Goal: Task Accomplishment & Management: Complete application form

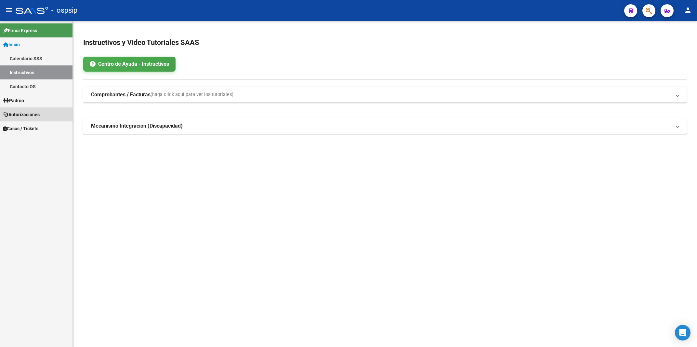
click at [31, 113] on span "Autorizaciones" at bounding box center [21, 114] width 36 height 7
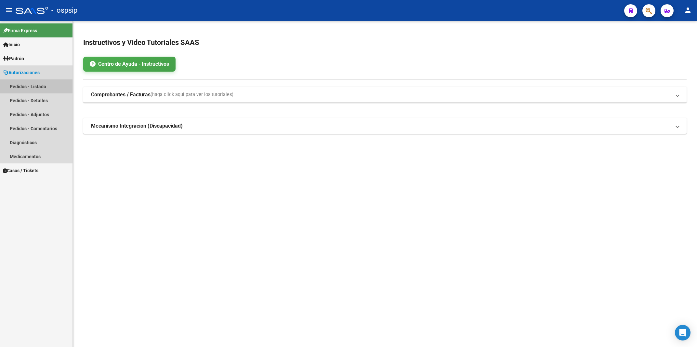
click at [41, 87] on link "Pedidos - Listado" at bounding box center [36, 86] width 73 height 14
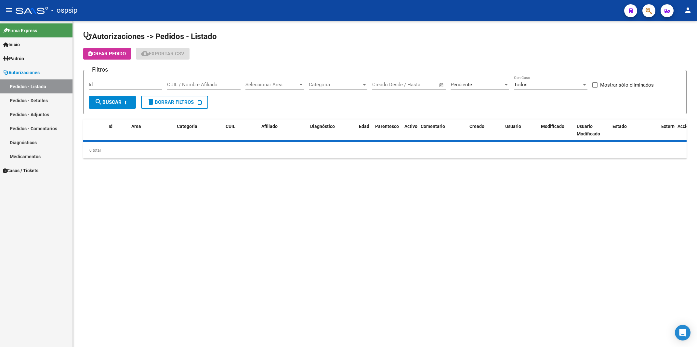
click at [131, 80] on div "Id" at bounding box center [126, 82] width 74 height 14
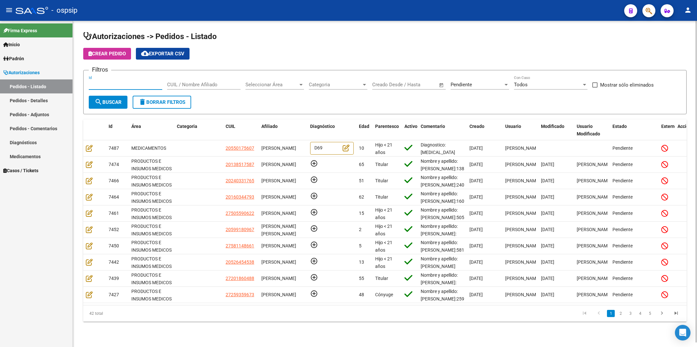
type input "4"
type input "7425"
click at [486, 80] on div "Pendiente Seleccionar Estado" at bounding box center [480, 82] width 59 height 14
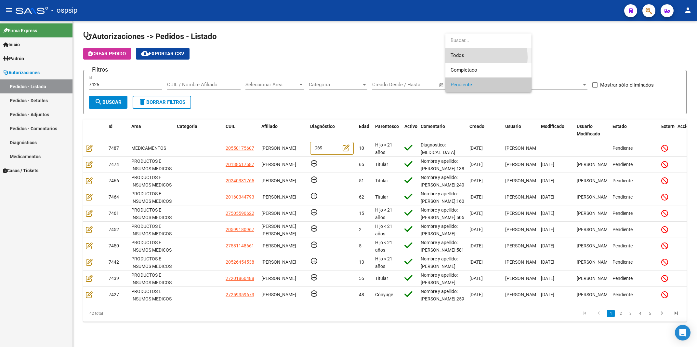
click at [477, 57] on span "Todos" at bounding box center [489, 55] width 76 height 15
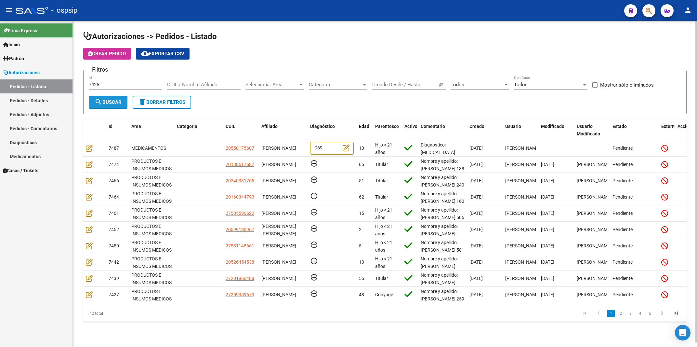
click at [122, 105] on button "search Buscar" at bounding box center [108, 102] width 39 height 13
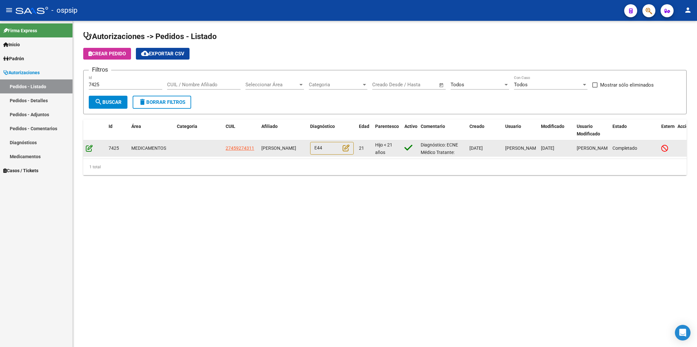
click at [88, 148] on icon at bounding box center [89, 147] width 7 height 7
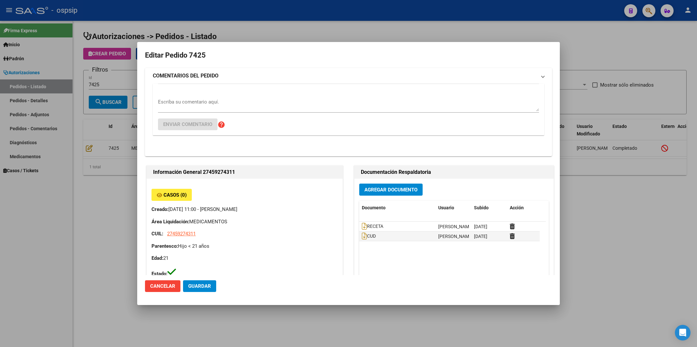
type input "[GEOGRAPHIC_DATA], [PERSON_NAME], [PERSON_NAME] 1534"
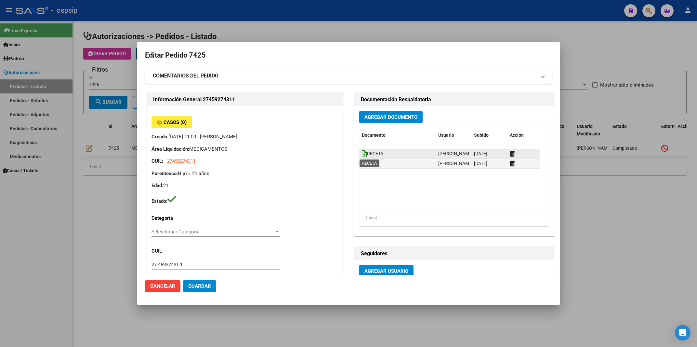
click at [362, 154] on icon at bounding box center [364, 153] width 5 height 7
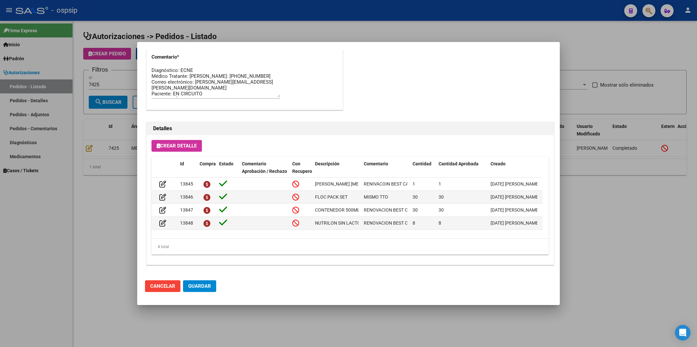
click at [290, 11] on div at bounding box center [348, 173] width 697 height 347
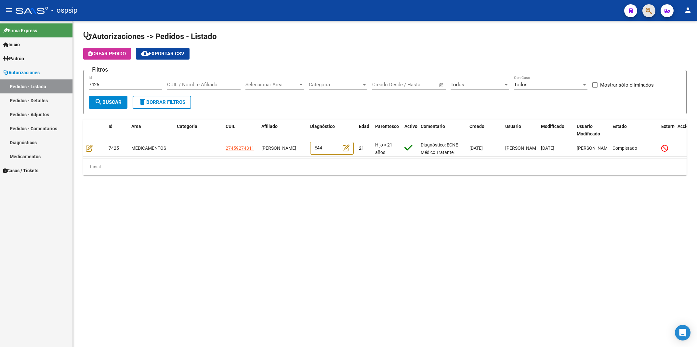
click at [654, 13] on button "button" at bounding box center [649, 10] width 13 height 13
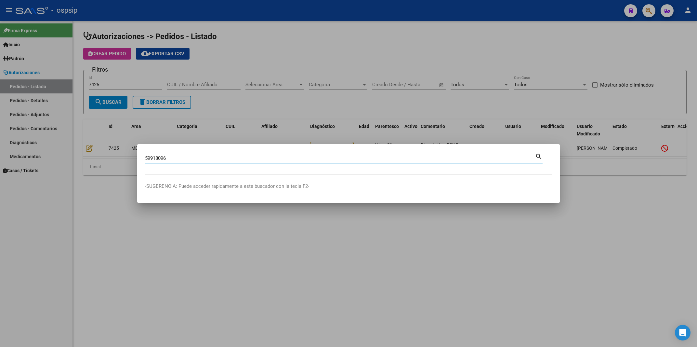
type input "59918096"
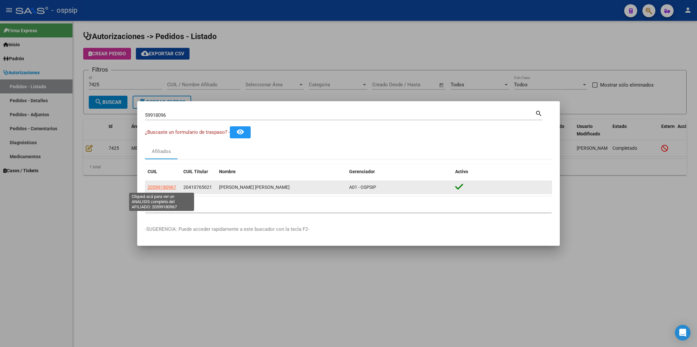
click at [156, 186] on span "20599180967" at bounding box center [162, 186] width 29 height 5
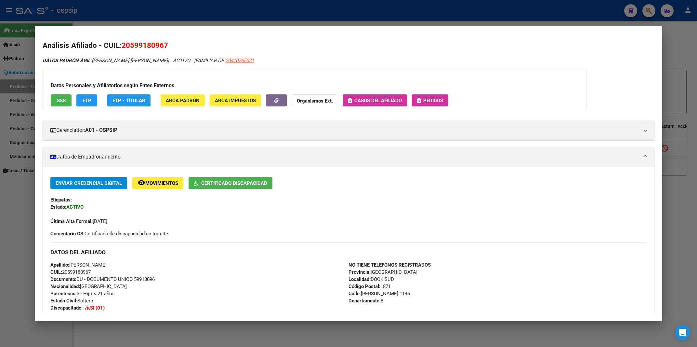
click at [442, 100] on span "Pedidos" at bounding box center [434, 101] width 20 height 6
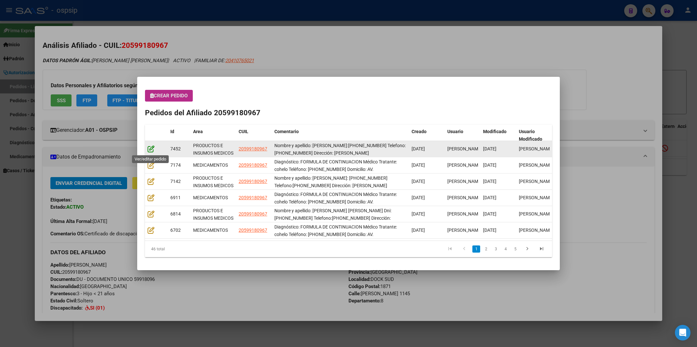
click at [152, 147] on icon at bounding box center [151, 148] width 7 height 7
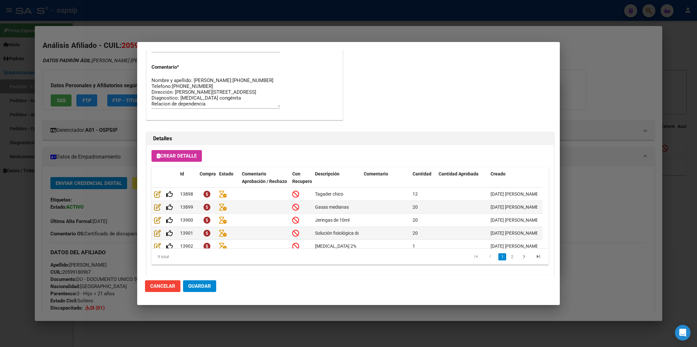
scroll to position [359, 0]
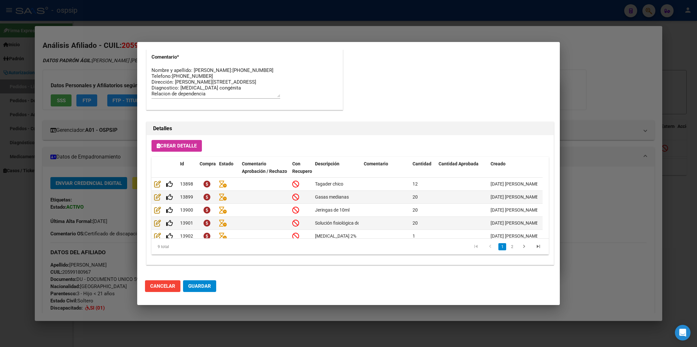
click at [628, 88] on div at bounding box center [348, 173] width 697 height 347
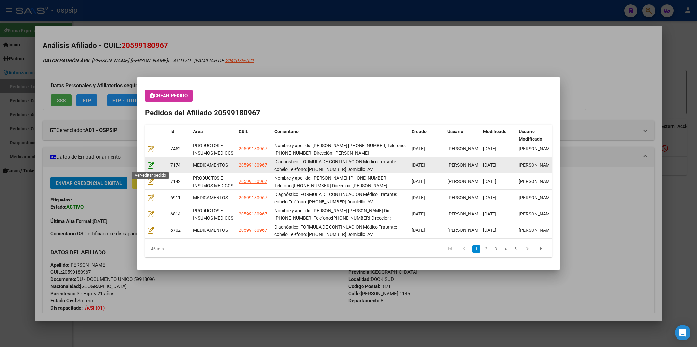
click at [149, 168] on icon at bounding box center [151, 164] width 7 height 7
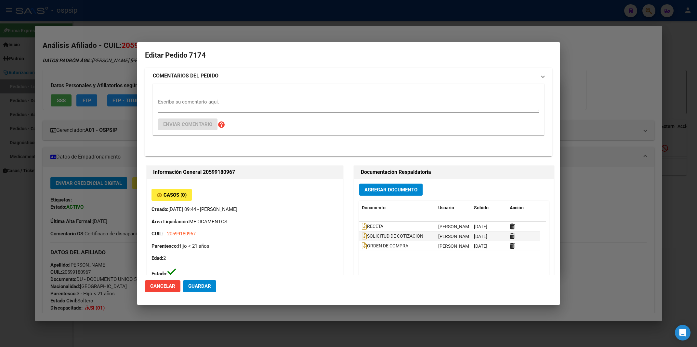
type input "[PERSON_NAME]"
type input "[GEOGRAPHIC_DATA], [GEOGRAPHIC_DATA], [PERSON_NAME] 1145, Departamento: 8"
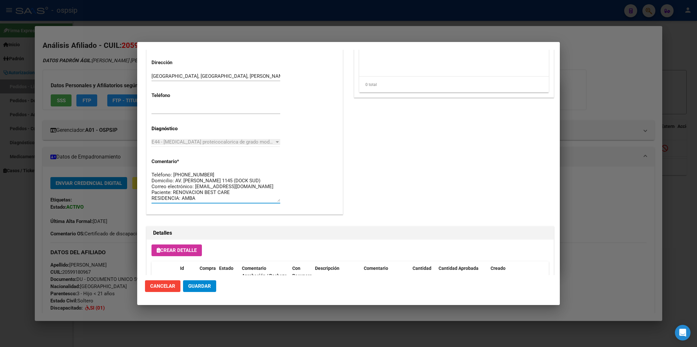
scroll to position [18, 0]
drag, startPoint x: 152, startPoint y: 174, endPoint x: 235, endPoint y: 208, distance: 89.7
click at [235, 202] on textarea "Diagnóstico: FORMULA DE CONTINUACION Médico Tratante: cohelo Teléfono: [PHONE_N…" at bounding box center [216, 186] width 129 height 31
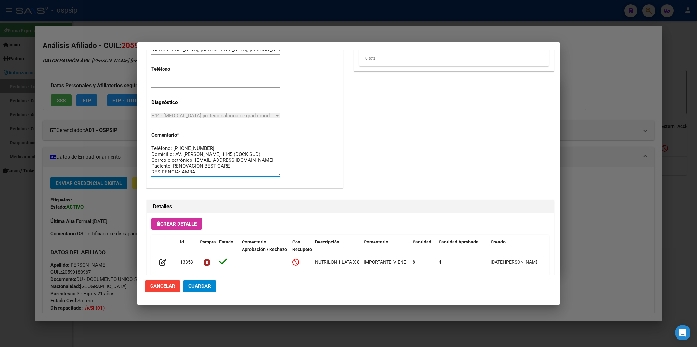
scroll to position [392, 0]
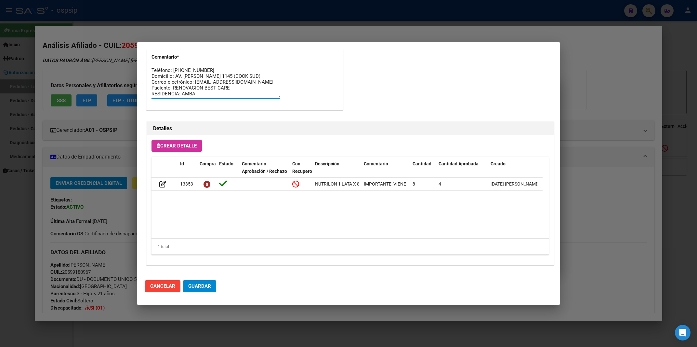
click at [390, 9] on div at bounding box center [348, 173] width 697 height 347
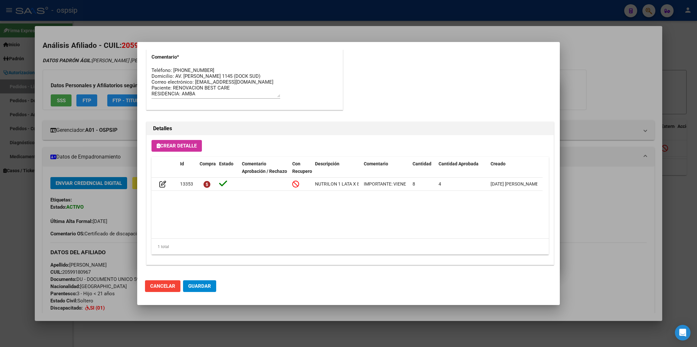
click at [390, 9] on div at bounding box center [348, 173] width 697 height 347
click at [390, 9] on div "- ospsip" at bounding box center [318, 10] width 604 height 14
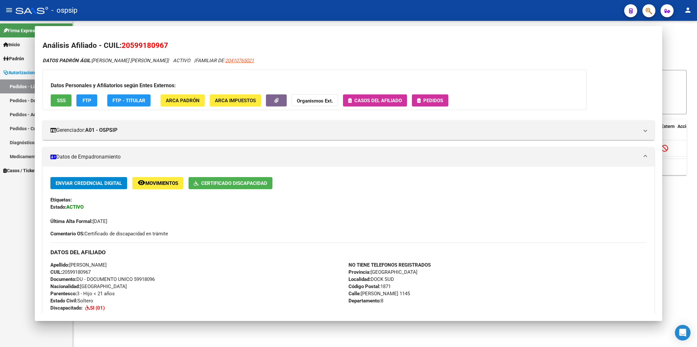
click at [390, 9] on div "- ospsip" at bounding box center [318, 10] width 604 height 14
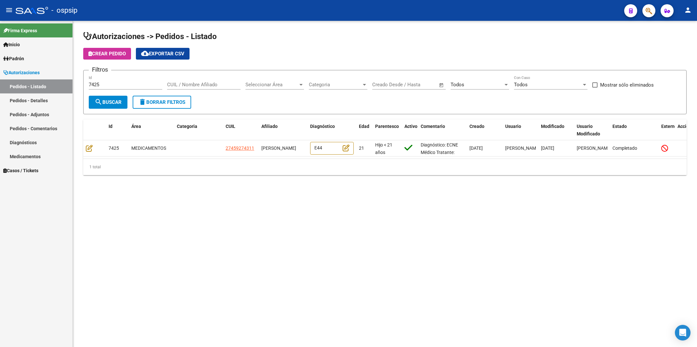
click at [390, 9] on div "- ospsip" at bounding box center [318, 10] width 604 height 14
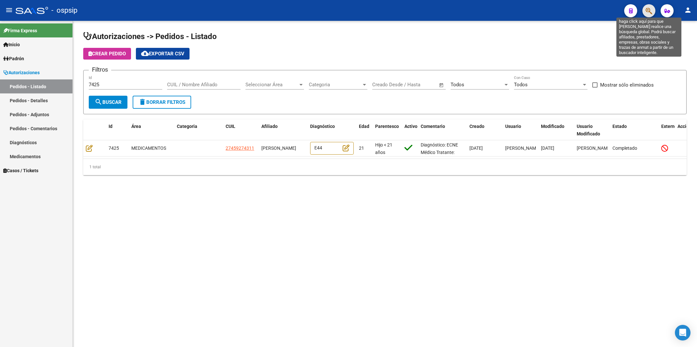
click at [650, 10] on icon "button" at bounding box center [649, 10] width 7 height 7
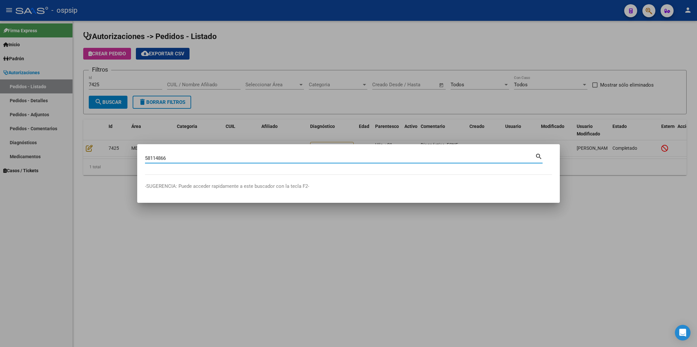
type input "58114866"
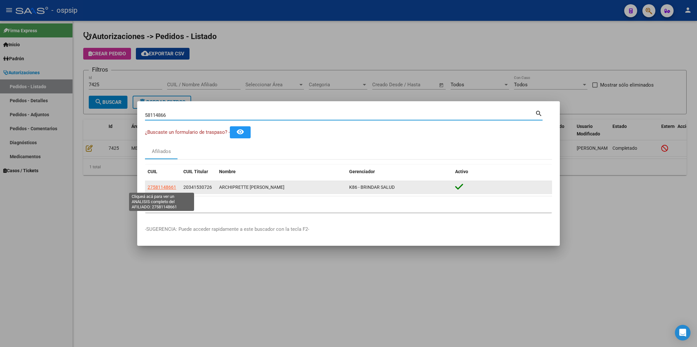
click at [168, 186] on span "27581148661" at bounding box center [162, 186] width 29 height 5
type textarea "27581148661"
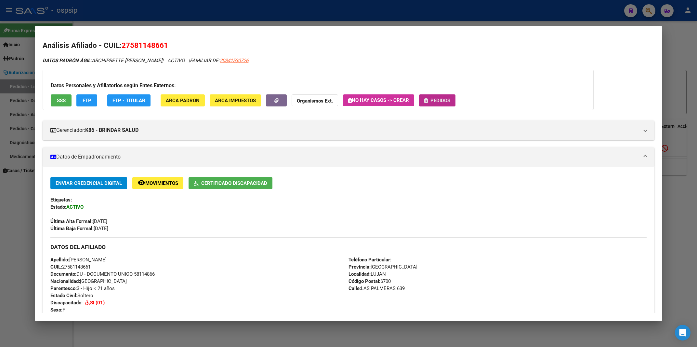
click at [445, 100] on span "Pedidos" at bounding box center [441, 101] width 20 height 6
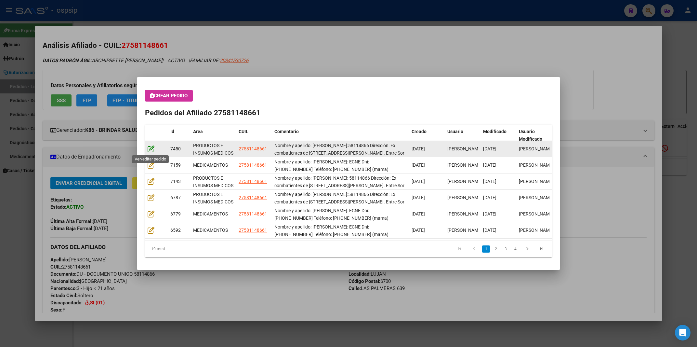
click at [151, 151] on icon at bounding box center [151, 148] width 7 height 7
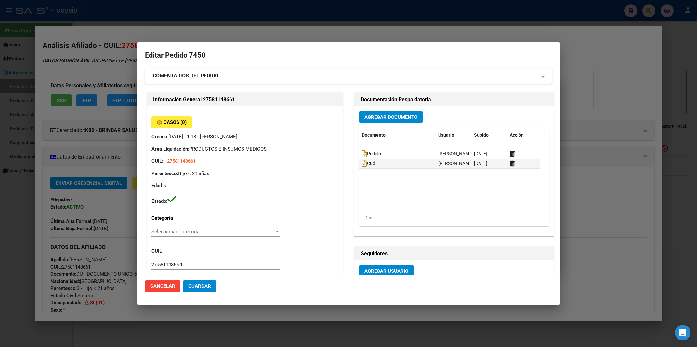
type input "[GEOGRAPHIC_DATA], [PERSON_NAME], LAS PALMERAS 639"
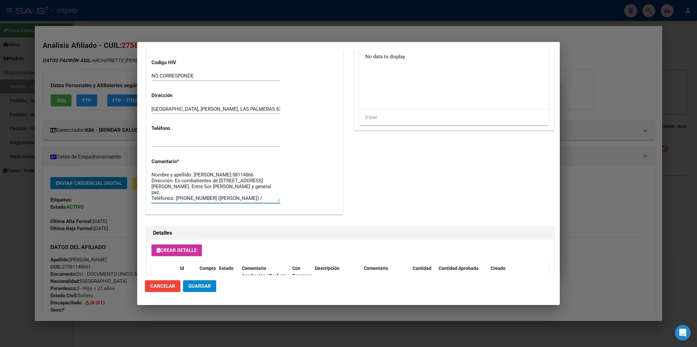
scroll to position [6, 0]
drag, startPoint x: 153, startPoint y: 174, endPoint x: 269, endPoint y: 228, distance: 128.2
click at [269, 202] on textarea "Nombre y apellido: [PERSON_NAME]:58114866 Dirección: Ex combatientes de [STREET…" at bounding box center [216, 186] width 129 height 31
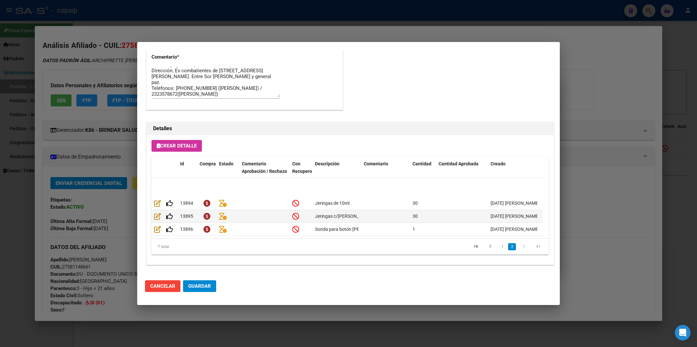
scroll to position [63, 0]
click at [634, 95] on div at bounding box center [348, 173] width 697 height 347
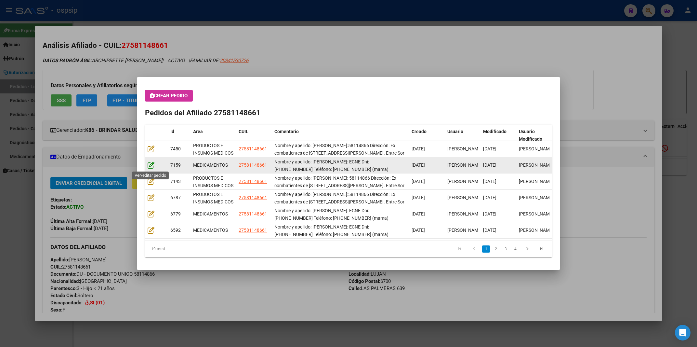
click at [151, 165] on icon at bounding box center [151, 164] width 7 height 7
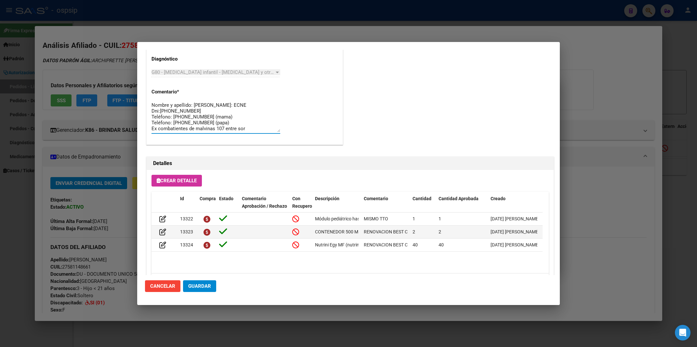
scroll to position [12, 0]
drag, startPoint x: 152, startPoint y: 106, endPoint x: 273, endPoint y: 143, distance: 126.3
click at [273, 132] on textarea "Nombre y apellido: [PERSON_NAME]: ECNE Dni:[PHONE_NUMBER] Teléfono: [PHONE_NUMB…" at bounding box center [216, 116] width 129 height 31
click at [314, 16] on div at bounding box center [348, 173] width 697 height 347
click at [314, 14] on div at bounding box center [348, 173] width 697 height 347
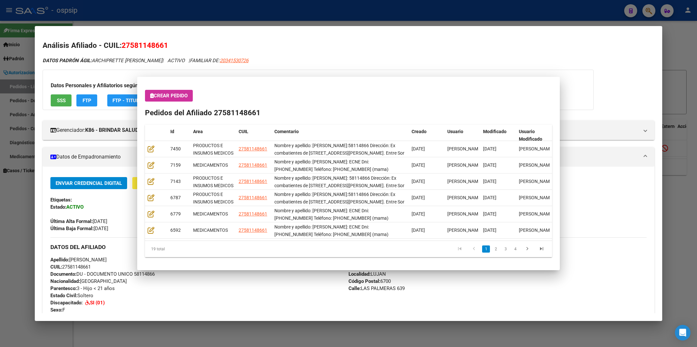
click at [314, 14] on div at bounding box center [348, 173] width 697 height 347
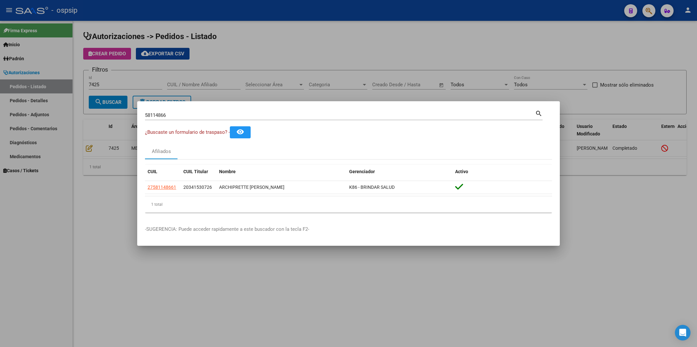
click at [314, 14] on div at bounding box center [348, 173] width 697 height 347
click at [314, 14] on div "- ospsip" at bounding box center [318, 10] width 604 height 14
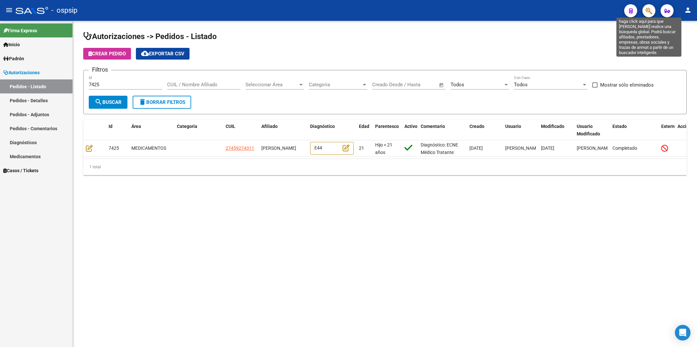
click at [650, 11] on icon "button" at bounding box center [649, 10] width 7 height 7
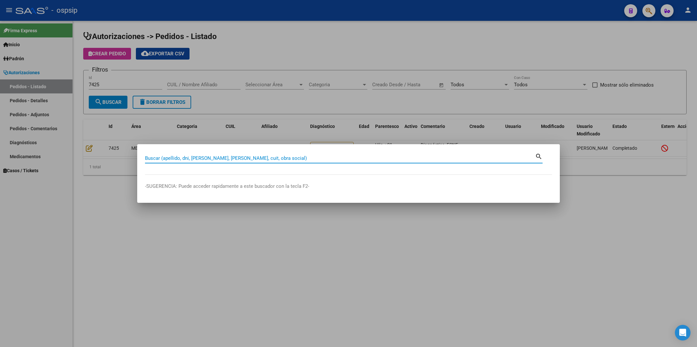
paste input "45927431"
type input "45927431"
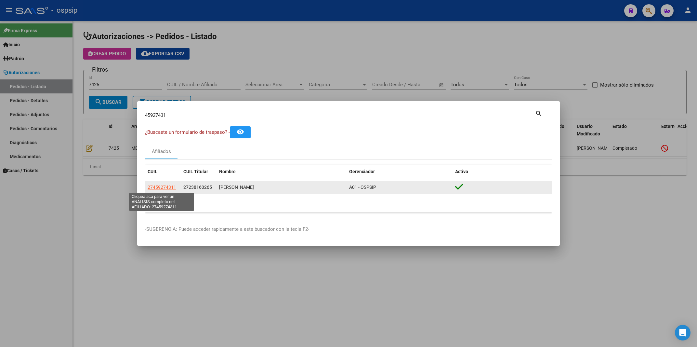
click at [155, 185] on span "27459274311" at bounding box center [162, 186] width 29 height 5
type textarea "27459274311"
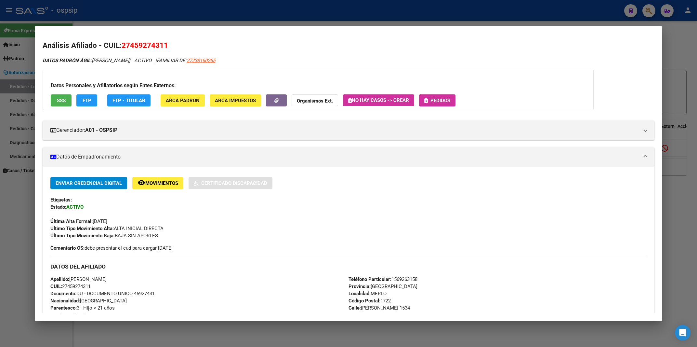
click at [439, 99] on span "Pedidos" at bounding box center [441, 101] width 20 height 6
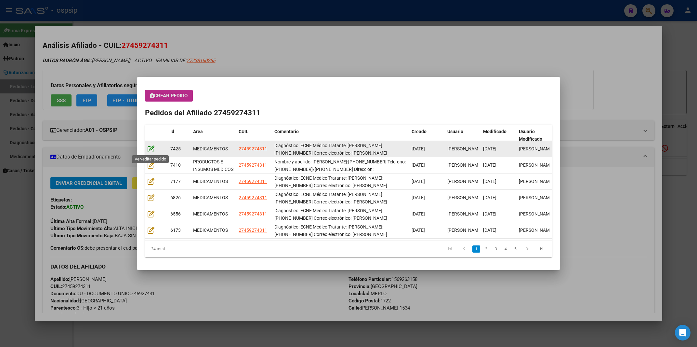
click at [152, 148] on icon at bounding box center [151, 148] width 7 height 7
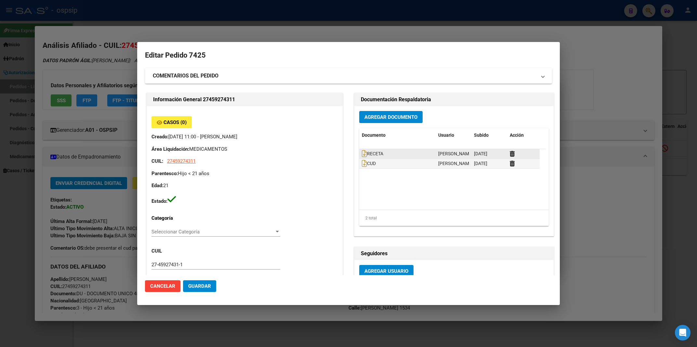
type input "[GEOGRAPHIC_DATA], [PERSON_NAME], [PERSON_NAME] 1534"
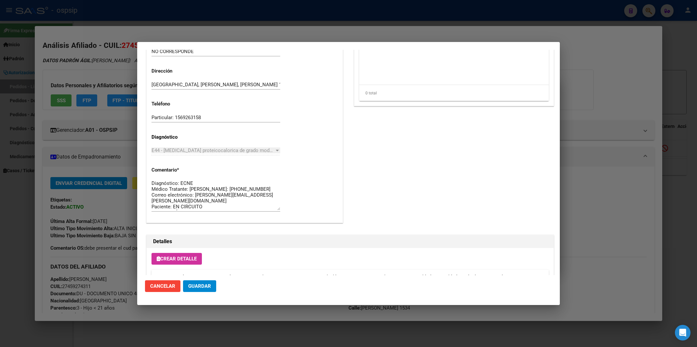
scroll to position [392, 0]
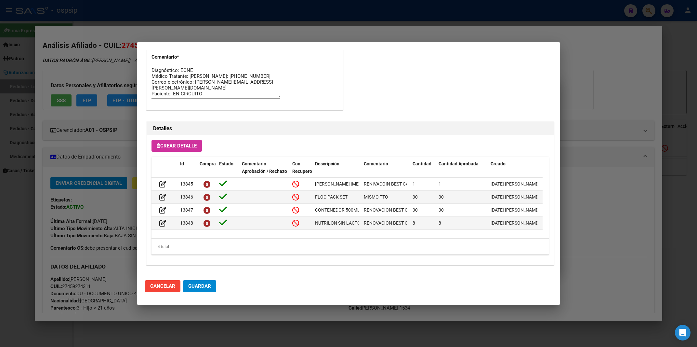
click at [615, 74] on div at bounding box center [348, 173] width 697 height 347
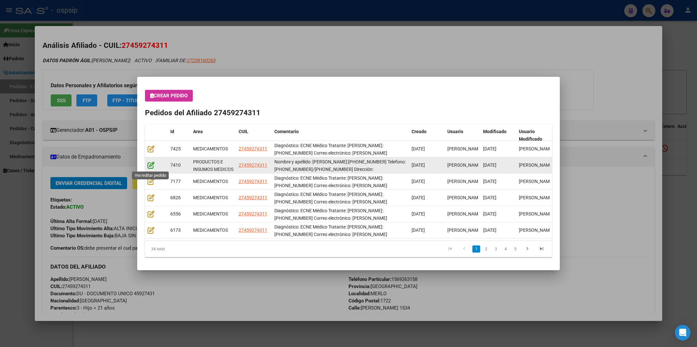
click at [152, 165] on icon at bounding box center [151, 164] width 7 height 7
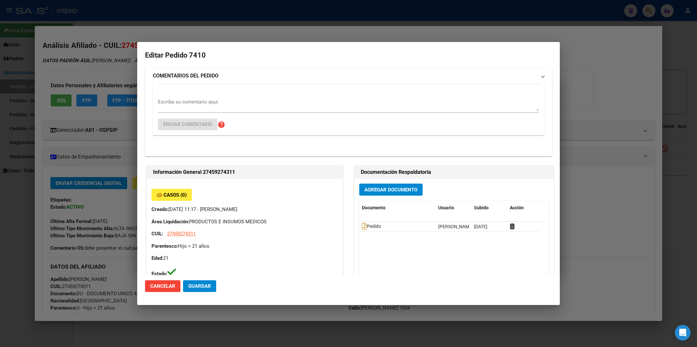
type input "[GEOGRAPHIC_DATA], [PERSON_NAME], [PERSON_NAME] 1534"
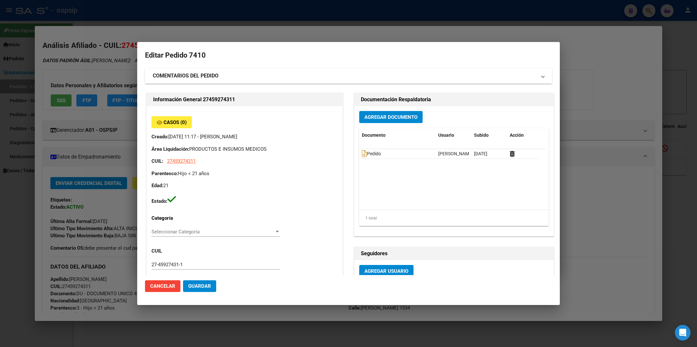
click at [626, 168] on div at bounding box center [348, 173] width 697 height 347
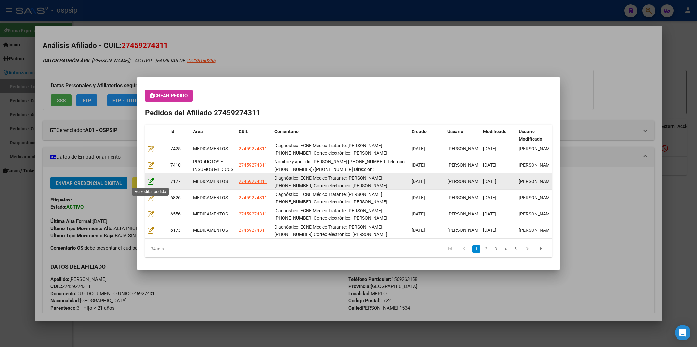
click at [150, 181] on icon at bounding box center [151, 181] width 7 height 7
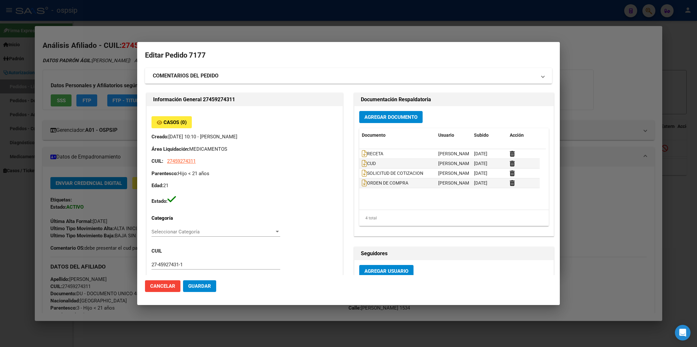
type input "[GEOGRAPHIC_DATA], [PERSON_NAME], [PERSON_NAME] 1534"
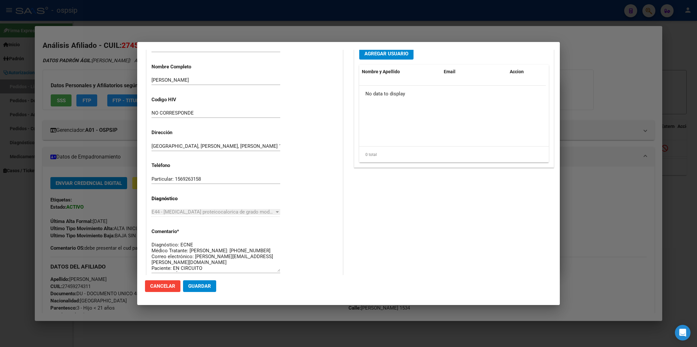
scroll to position [113, 0]
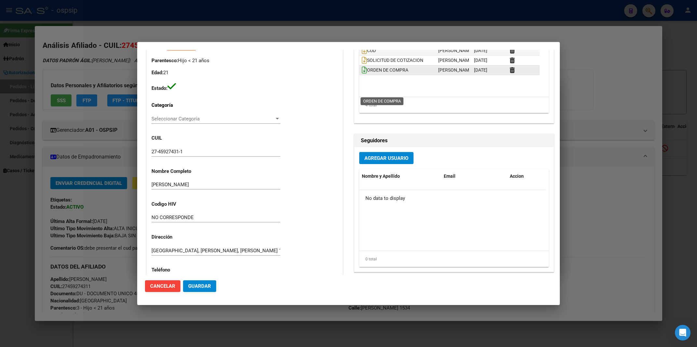
click at [364, 74] on icon at bounding box center [364, 69] width 5 height 7
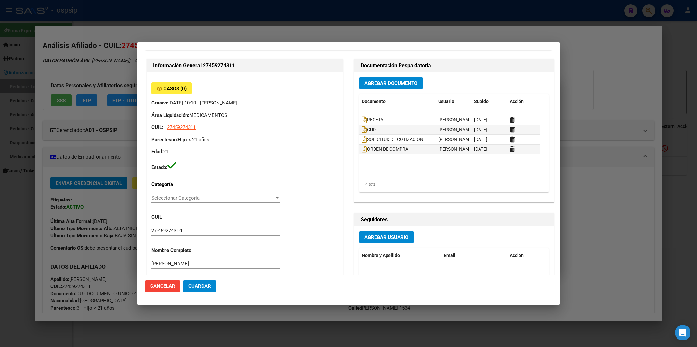
scroll to position [0, 0]
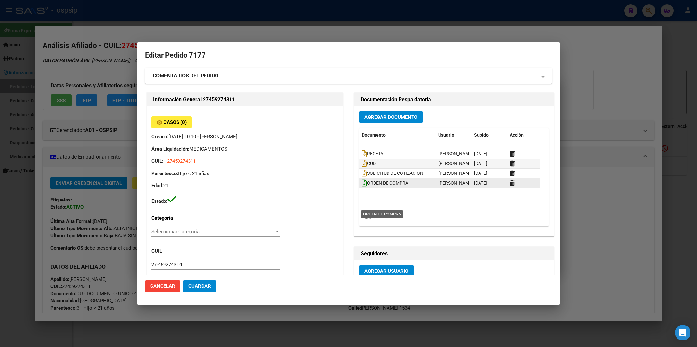
click at [362, 186] on icon at bounding box center [364, 182] width 5 height 7
click at [458, 56] on h2 "Editar Pedido 7177" at bounding box center [348, 55] width 407 height 12
click at [342, 32] on div at bounding box center [348, 173] width 697 height 347
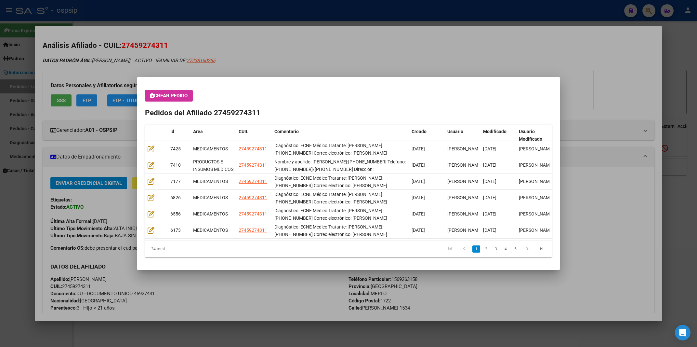
click at [306, 21] on div at bounding box center [348, 173] width 697 height 347
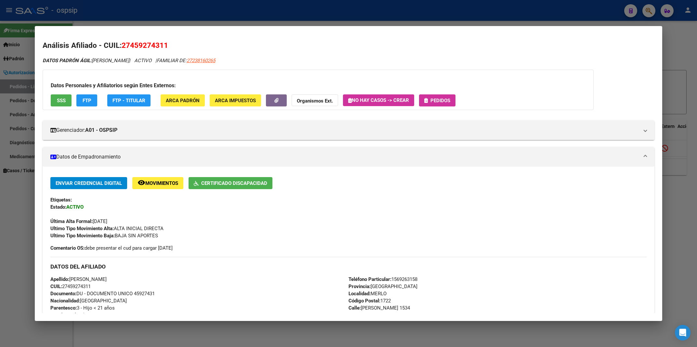
click at [304, 10] on div at bounding box center [348, 173] width 697 height 347
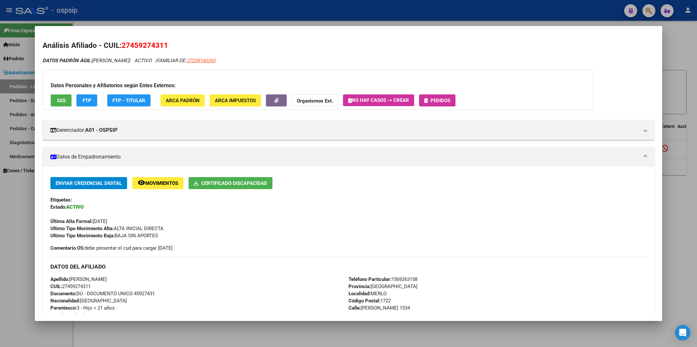
click at [304, 10] on div at bounding box center [348, 173] width 697 height 347
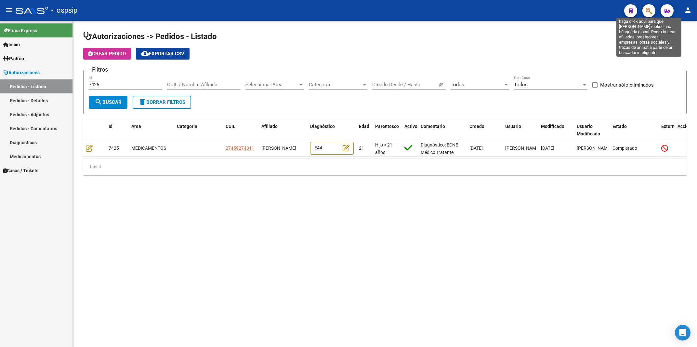
click at [650, 14] on icon "button" at bounding box center [649, 10] width 7 height 7
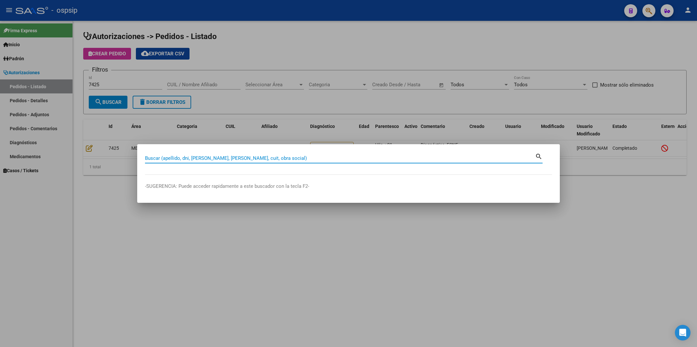
paste input "58114866"
type input "58114866"
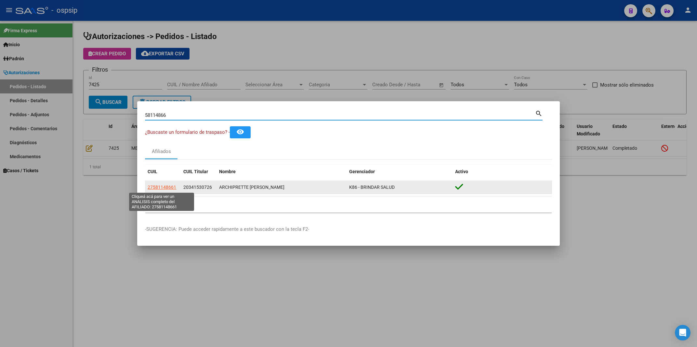
click at [149, 187] on span "27581148661" at bounding box center [162, 186] width 29 height 5
type textarea "27581148661"
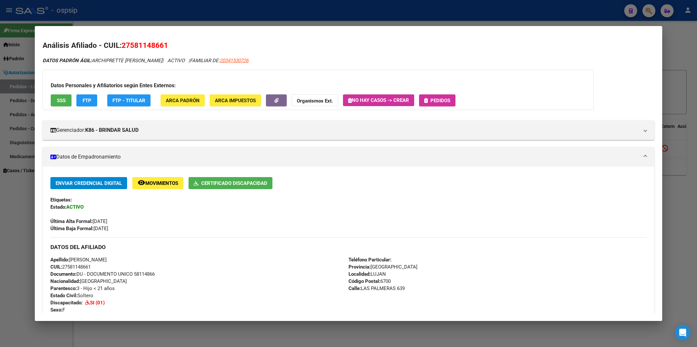
click at [441, 101] on span "Pedidos" at bounding box center [441, 101] width 20 height 6
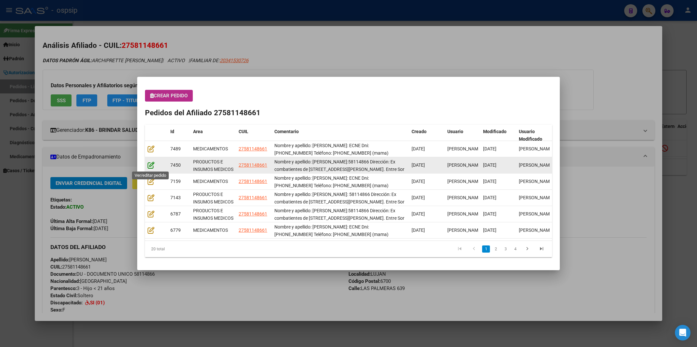
click at [150, 166] on icon at bounding box center [151, 164] width 7 height 7
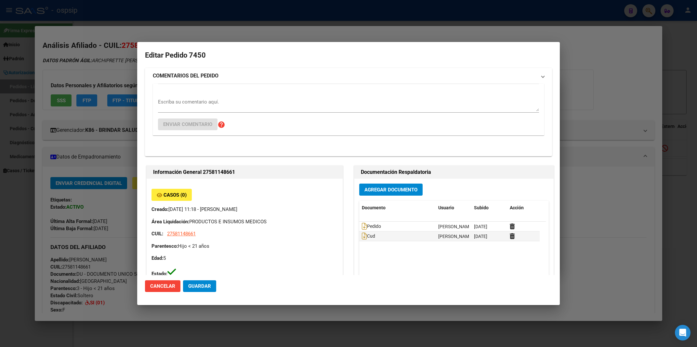
type input "[GEOGRAPHIC_DATA], [PERSON_NAME], LAS PALMERAS 639"
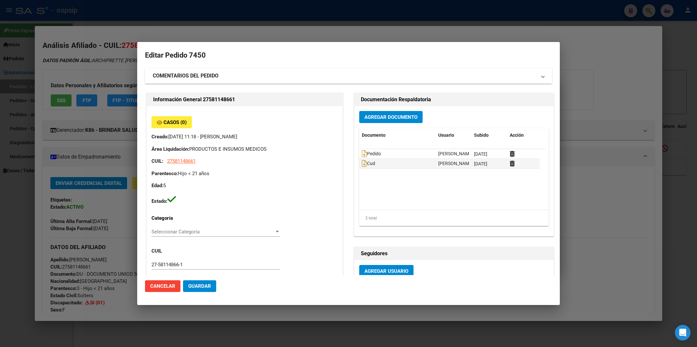
scroll to position [139, 0]
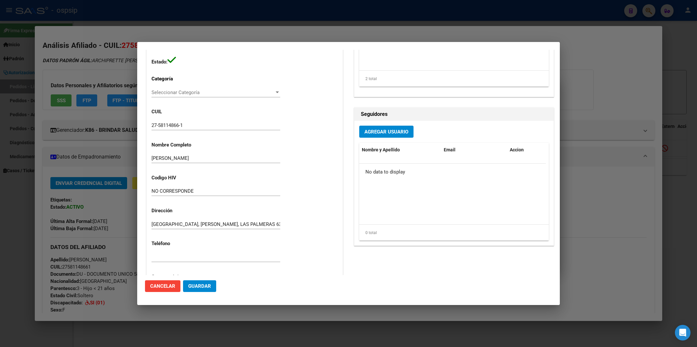
click at [597, 84] on div at bounding box center [348, 173] width 697 height 347
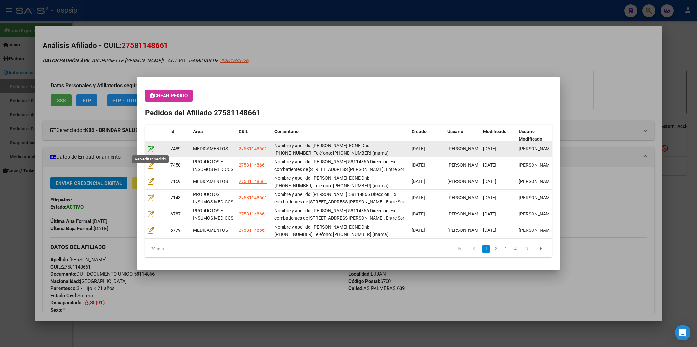
click at [149, 147] on icon at bounding box center [151, 148] width 7 height 7
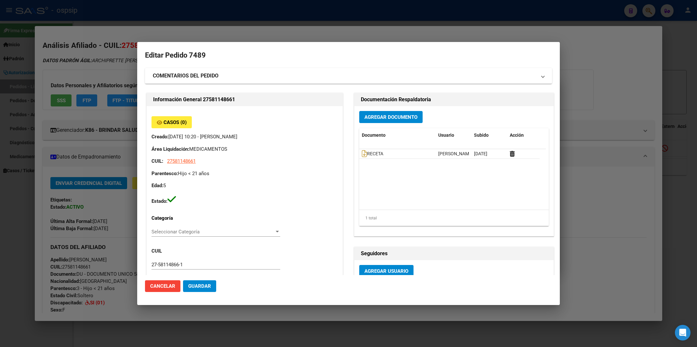
type input "[GEOGRAPHIC_DATA], [PERSON_NAME], LAS PALMERAS 639"
click at [614, 94] on div at bounding box center [348, 173] width 697 height 347
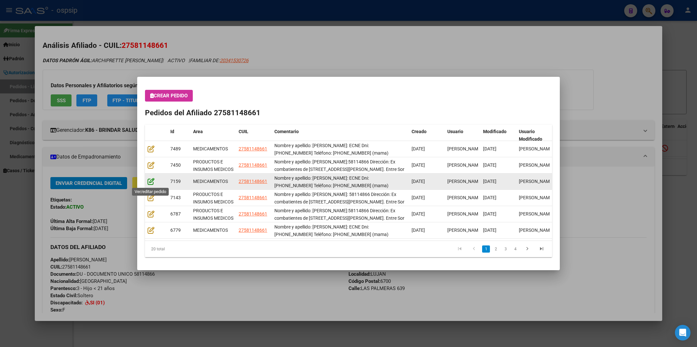
click at [150, 181] on icon at bounding box center [151, 181] width 7 height 7
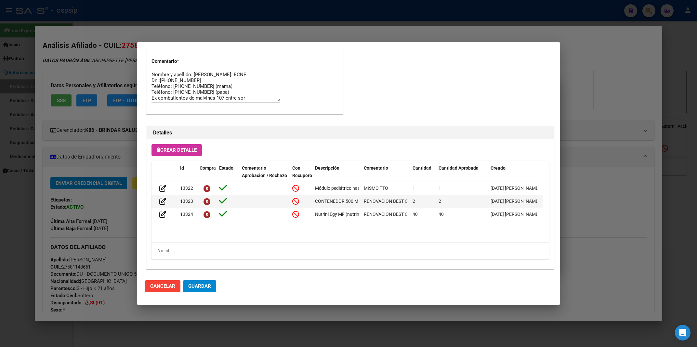
scroll to position [392, 0]
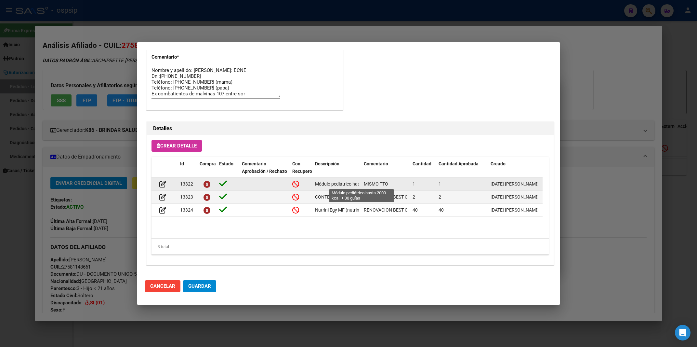
click at [343, 184] on span "Módulo pediátrico hasta 2000 kcal. + 30 guías" at bounding box center [361, 183] width 93 height 5
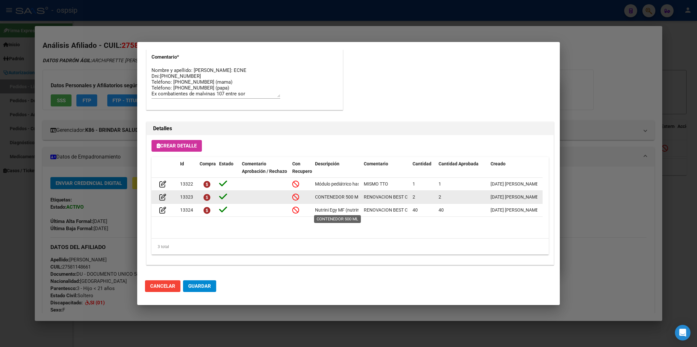
click at [342, 199] on span "CONTENEDOR 500 ML" at bounding box center [338, 196] width 46 height 5
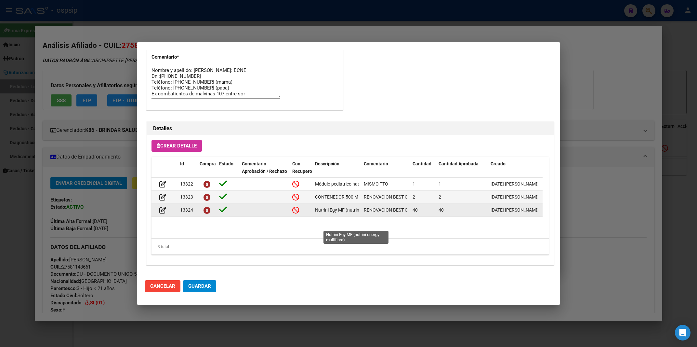
click at [342, 212] on span "Nutrini Egy MF (nutrini energy multifibra)" at bounding box center [356, 209] width 82 height 5
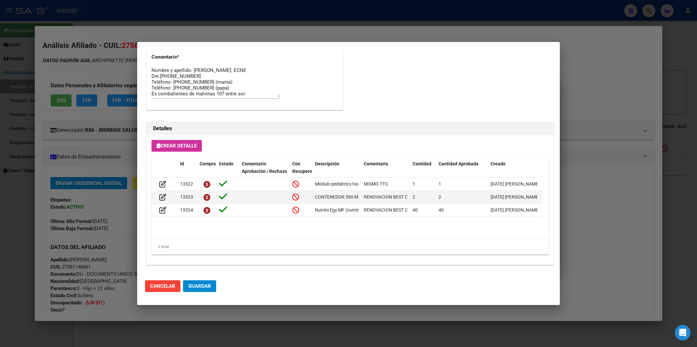
scroll to position [0, 0]
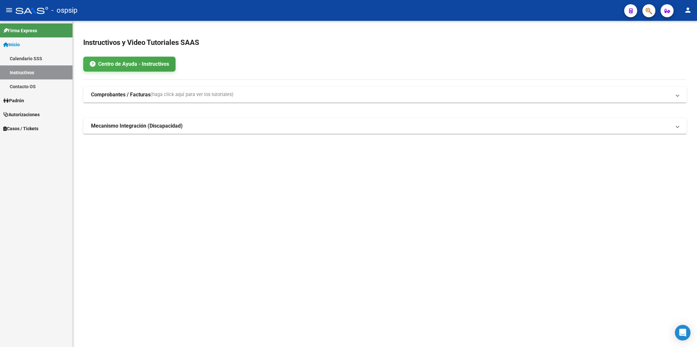
click at [650, 5] on span "button" at bounding box center [649, 10] width 7 height 13
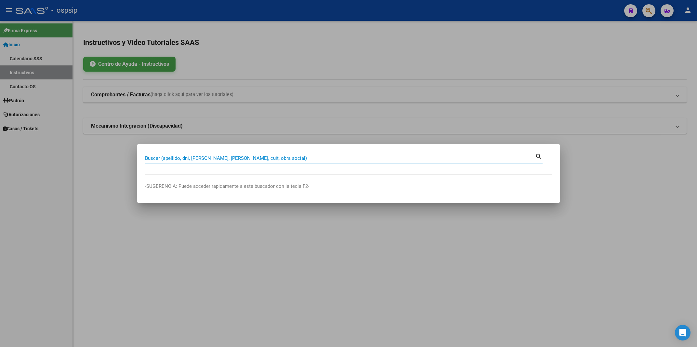
paste input "59918096"
type input "59918096"
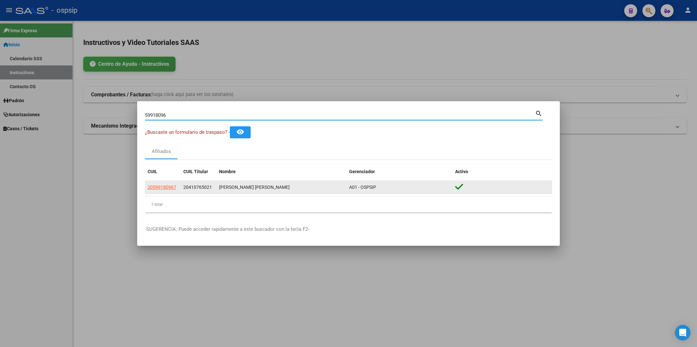
click at [155, 186] on span "20599180967" at bounding box center [162, 186] width 29 height 5
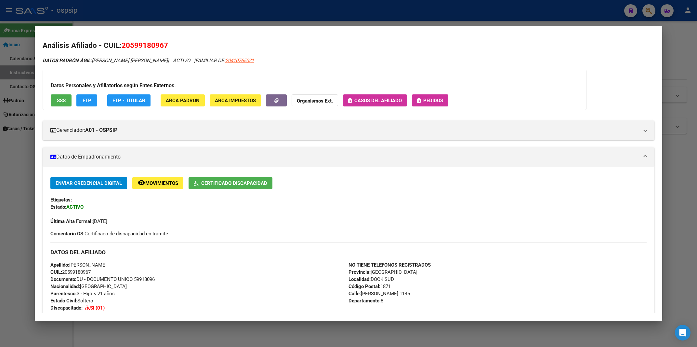
click at [443, 96] on button "Pedidos" at bounding box center [430, 100] width 36 height 12
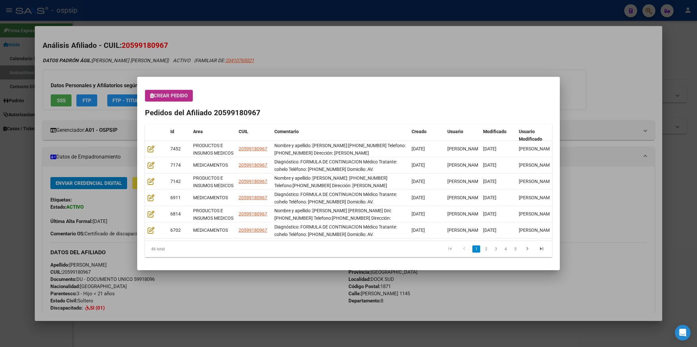
click at [177, 98] on span "Crear Pedido" at bounding box center [168, 96] width 37 height 6
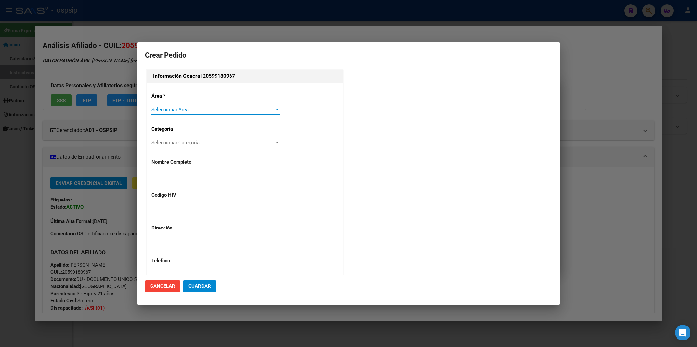
type input "[PERSON_NAME]"
type input "NO CORRESPONDE"
type input "[GEOGRAPHIC_DATA], [GEOGRAPHIC_DATA], [PERSON_NAME] 1145, Departamento: 8"
type input "[PERSON_NAME] [PERSON_NAME]"
type input "[GEOGRAPHIC_DATA], [GEOGRAPHIC_DATA], AV DEBEDETTI 1382"
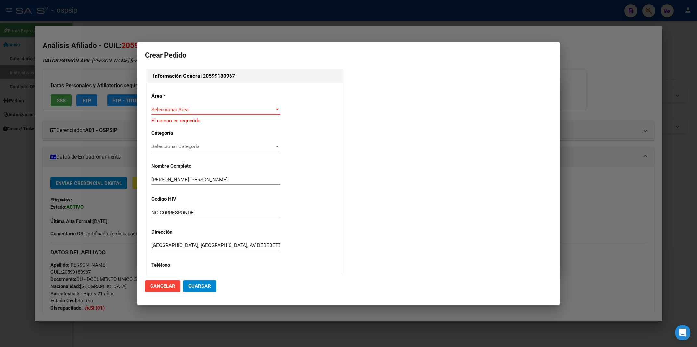
click at [175, 102] on div "Área * Seleccionar Área Seleccionar Área El campo es requerido Categoría Selecc…" at bounding box center [245, 233] width 196 height 301
click at [172, 110] on span "Seleccionar Área" at bounding box center [213, 110] width 123 height 6
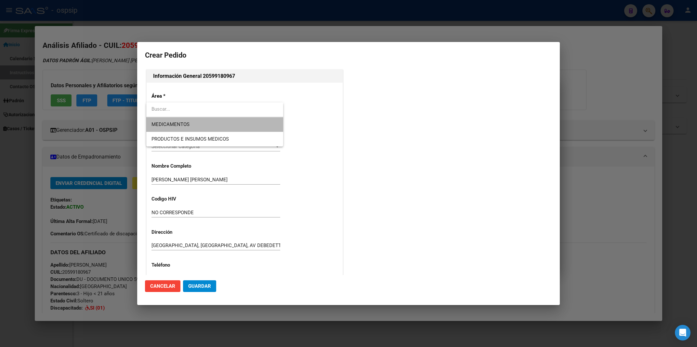
click at [170, 128] on span "MEDICAMENTOS" at bounding box center [215, 124] width 127 height 15
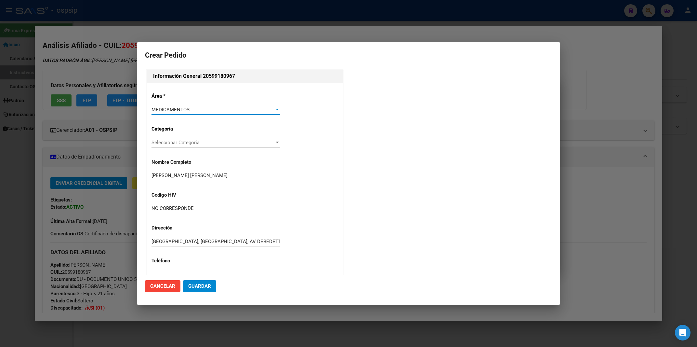
scroll to position [115, 0]
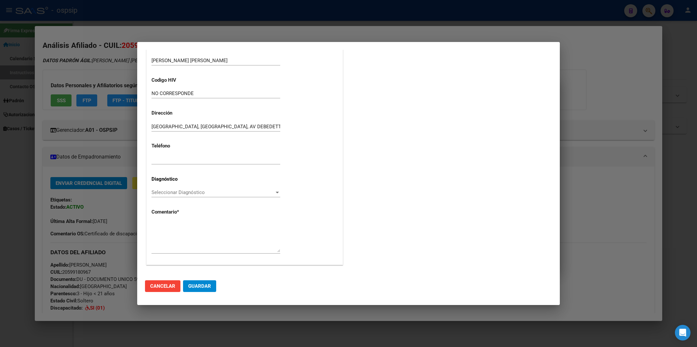
click at [166, 226] on textarea at bounding box center [216, 237] width 129 height 31
paste textarea "Diagnóstico: FORMULA DE CONTINUACION Médico Tratante: cohelo Teléfono: [PHONE_N…"
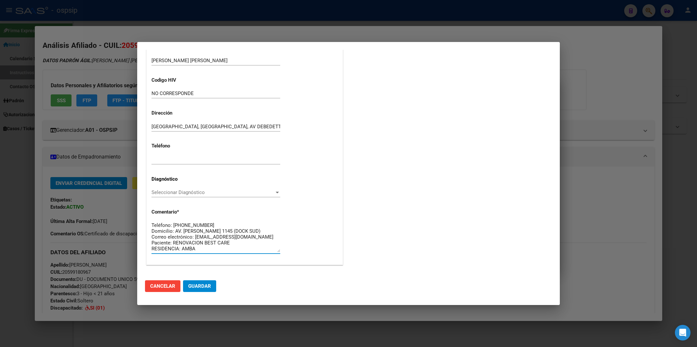
type textarea "Diagnóstico: FORMULA DE CONTINUACION Médico Tratante: cohelo Teléfono: [PHONE_N…"
click at [182, 183] on div "Área * MEDICAMENTOS Seleccionar Área Categoría Seleccionar Categoría Selecciona…" at bounding box center [245, 116] width 196 height 297
click at [183, 188] on div "Seleccionar Diagnóstico Seleccionar Diagnóstico" at bounding box center [216, 192] width 129 height 10
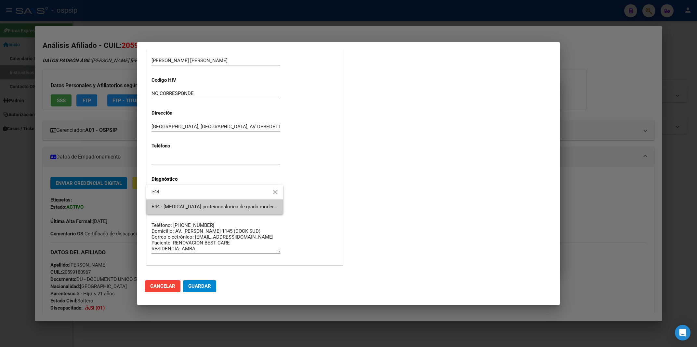
type input "e44"
click at [195, 202] on span "E44 - [MEDICAL_DATA] proteicocalorica de grado moderado y leve - [MEDICAL_DATA]…" at bounding box center [215, 206] width 127 height 15
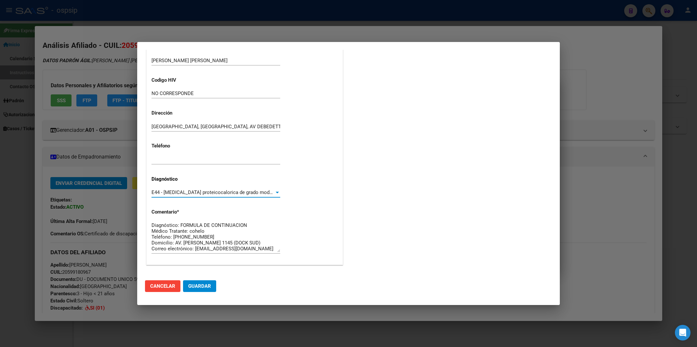
scroll to position [17, 0]
click at [368, 26] on div at bounding box center [348, 173] width 697 height 347
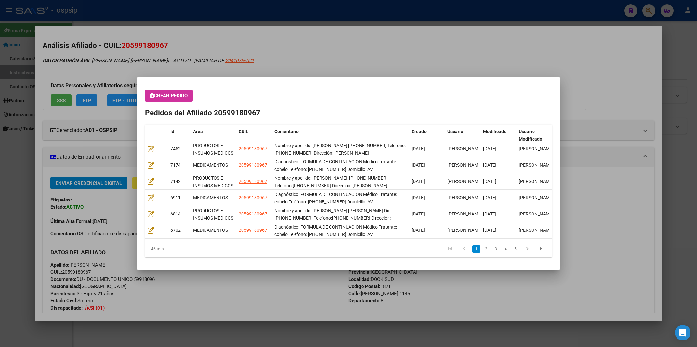
click at [368, 26] on div at bounding box center [348, 173] width 697 height 347
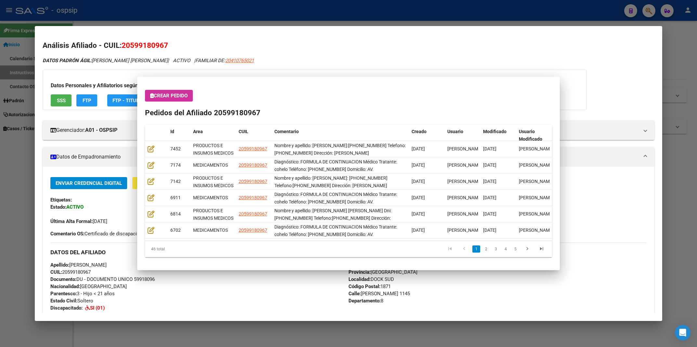
click at [368, 26] on mat-dialog-container "Análisis Afiliado - CUIL: 20599180967 DATOS PADRÓN ÁGIL: [PERSON_NAME] [PERSON_…" at bounding box center [349, 173] width 628 height 295
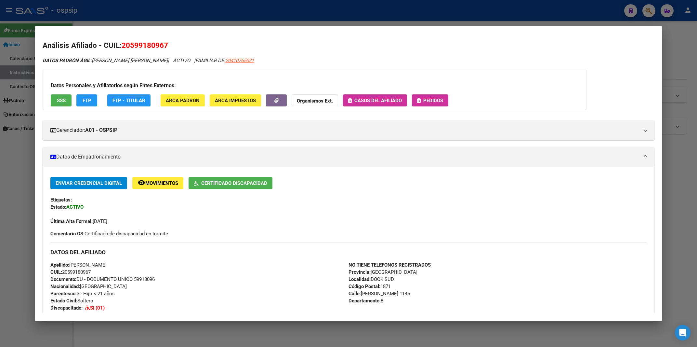
click at [368, 26] on mat-dialog-container "Análisis Afiliado - CUIL: 20599180967 DATOS PADRÓN ÁGIL: [PERSON_NAME] [PERSON_…" at bounding box center [349, 173] width 628 height 295
click at [370, 7] on div at bounding box center [348, 173] width 697 height 347
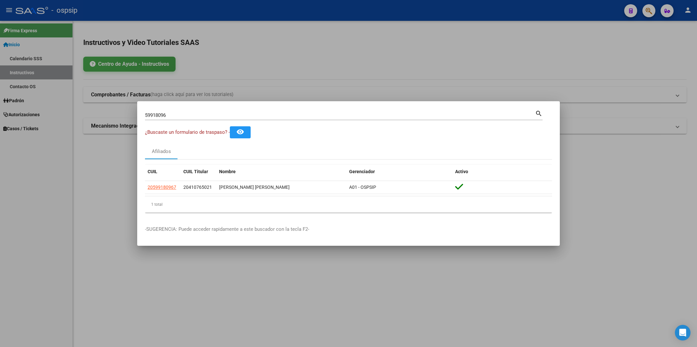
click at [370, 7] on div at bounding box center [348, 173] width 697 height 347
click at [370, 7] on div "- ospsip" at bounding box center [318, 10] width 604 height 14
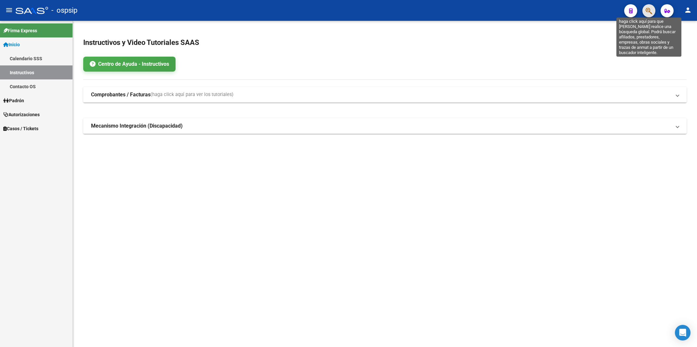
click at [652, 10] on icon "button" at bounding box center [649, 10] width 7 height 7
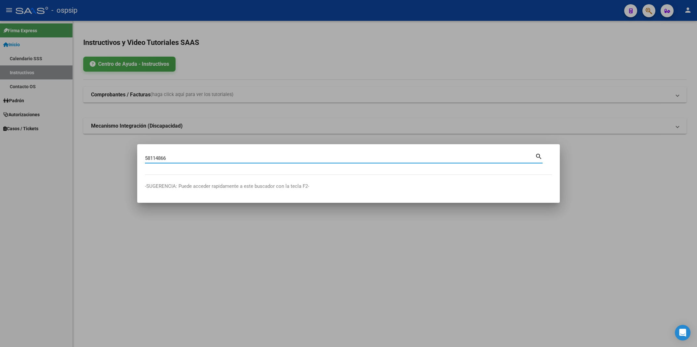
type input "58114866"
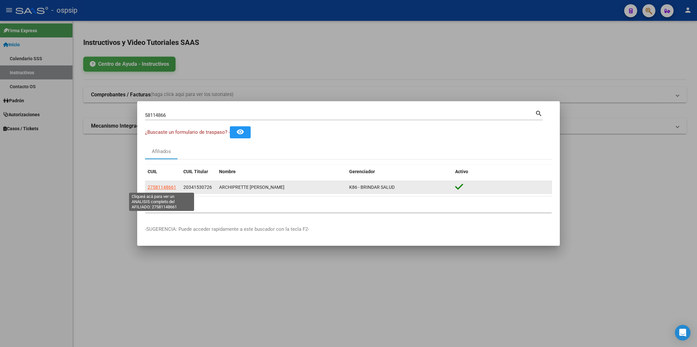
click at [157, 187] on span "27581148661" at bounding box center [162, 186] width 29 height 5
type textarea "27581148661"
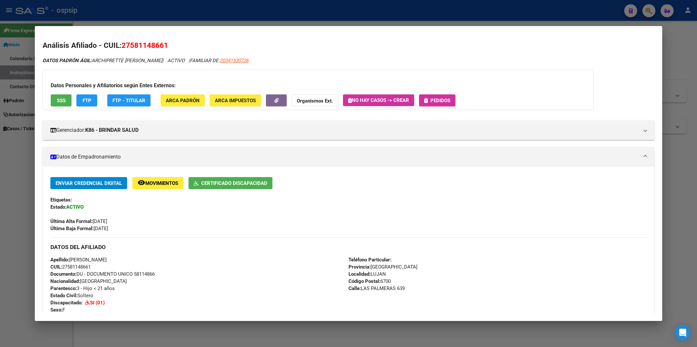
click at [449, 96] on button "Pedidos" at bounding box center [437, 100] width 36 height 12
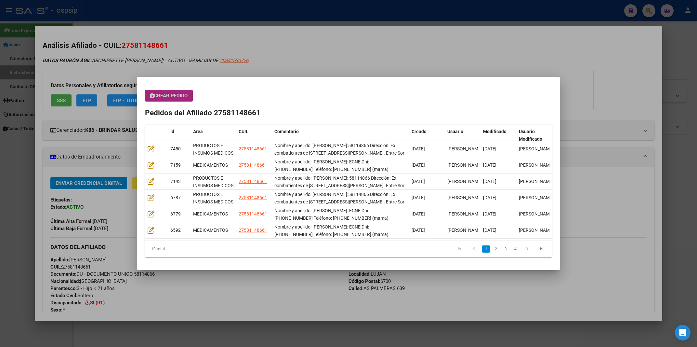
click at [168, 97] on span "Crear Pedido" at bounding box center [168, 96] width 37 height 6
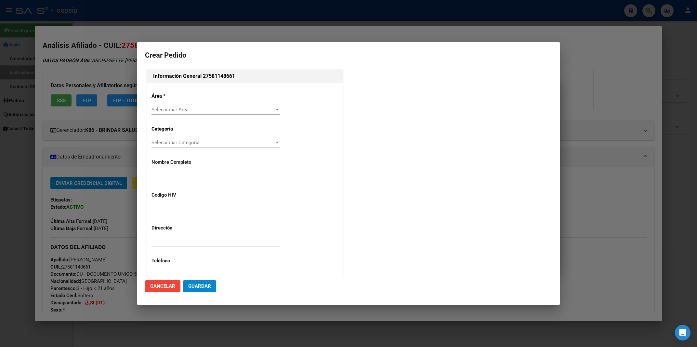
type input "[PERSON_NAME]"
type input "NO CORRESPONDE"
click at [170, 118] on div "Seleccionar Área Seleccionar Área" at bounding box center [216, 113] width 129 height 16
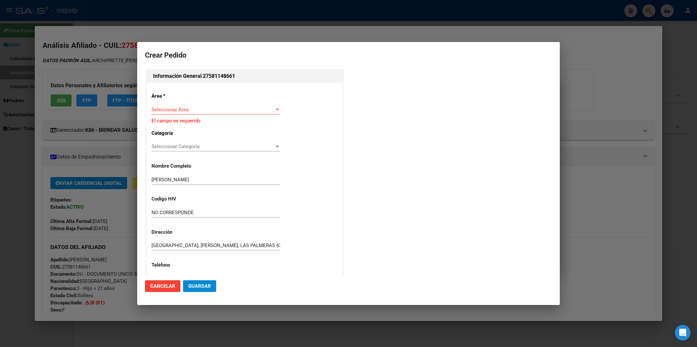
type input "[GEOGRAPHIC_DATA], LUJ¤N, LAS PALMERAS 639"
click at [167, 90] on div "Área * Seleccionar Área Seleccionar Área El campo es requerido Categoría Selecc…" at bounding box center [245, 233] width 196 height 301
click at [170, 118] on div "Seleccionar Área Seleccionar Área" at bounding box center [216, 113] width 129 height 16
click at [169, 112] on span "Seleccionar Área" at bounding box center [213, 110] width 123 height 6
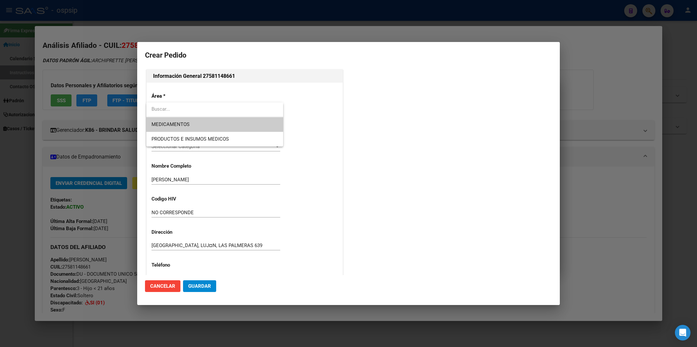
click at [202, 128] on span "MEDICAMENTOS" at bounding box center [215, 124] width 127 height 15
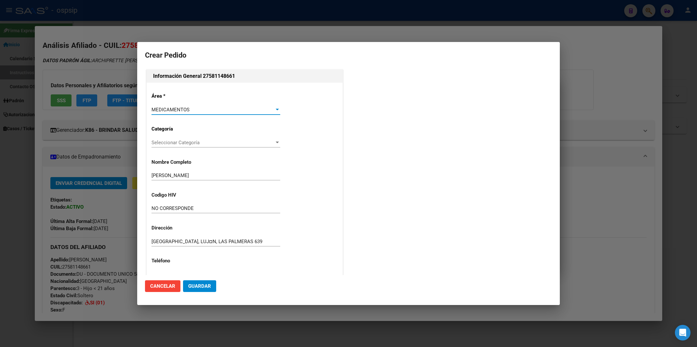
scroll to position [115, 0]
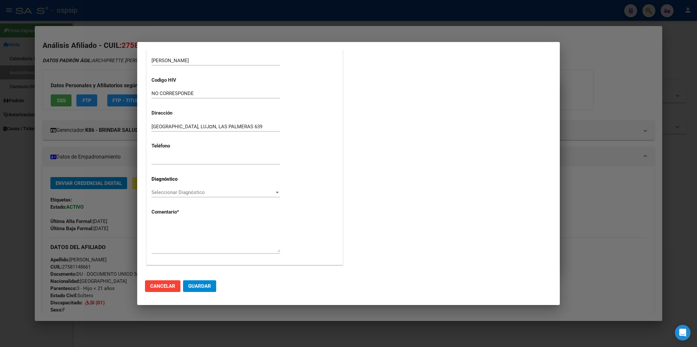
click at [177, 216] on div "Área * MEDICAMENTOS Seleccionar Área Categoría Seleccionar Categoría Selecciona…" at bounding box center [245, 116] width 196 height 297
click at [170, 220] on div at bounding box center [216, 236] width 129 height 33
click at [165, 227] on textarea at bounding box center [216, 237] width 129 height 31
paste textarea "Nombre y apellido: [PERSON_NAME]:58114866 Dirección: Ex combatientes de [STREET…"
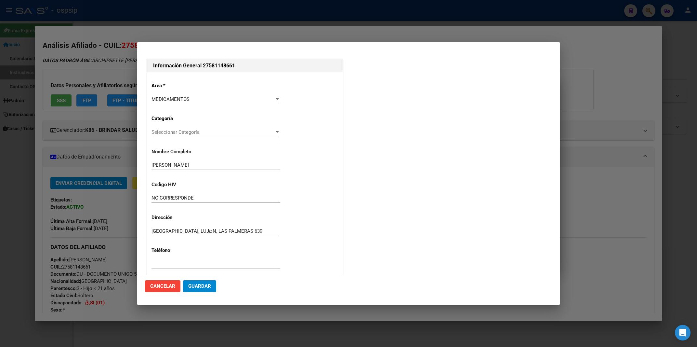
scroll to position [80, 0]
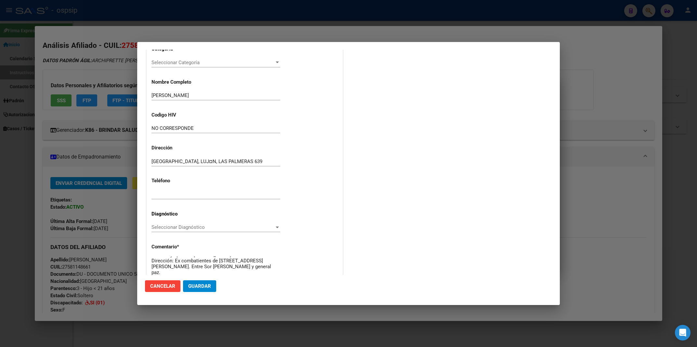
type textarea "Nombre y apellido: [PERSON_NAME]:58114866 Dirección: Ex combatientes de [STREET…"
click at [185, 224] on span "Seleccionar Diagnóstico" at bounding box center [213, 227] width 123 height 6
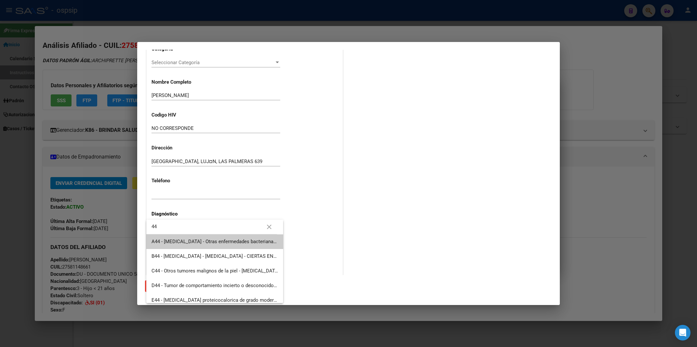
type input "44"
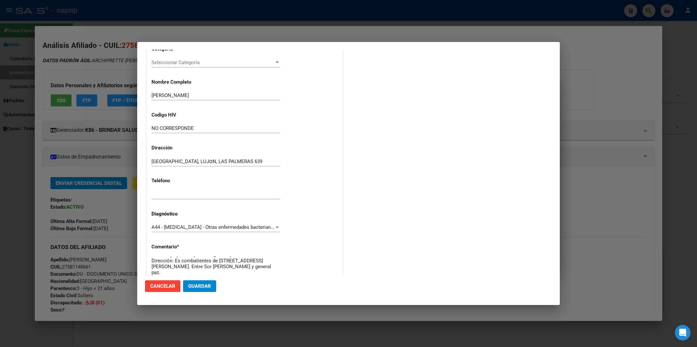
click at [154, 223] on div "A44 - Bartonelosis - Otras enfermedades bacterianas - CIERTAS ENFERMEDADES INFE…" at bounding box center [216, 227] width 129 height 10
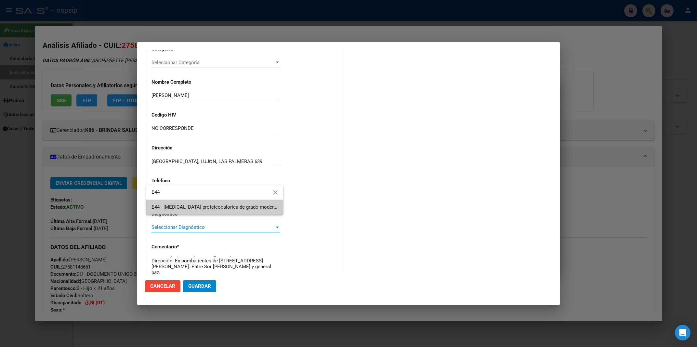
type input "E44"
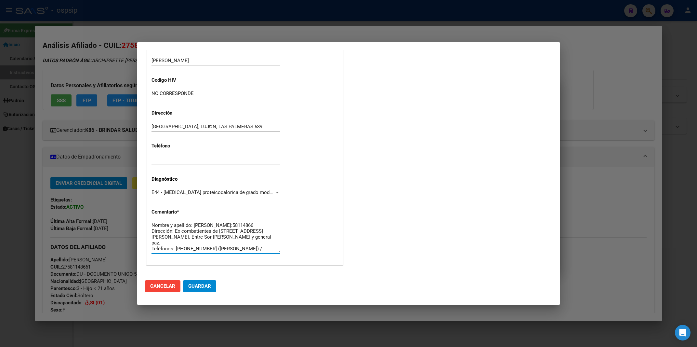
click at [203, 283] on button "Guardar" at bounding box center [199, 286] width 33 height 12
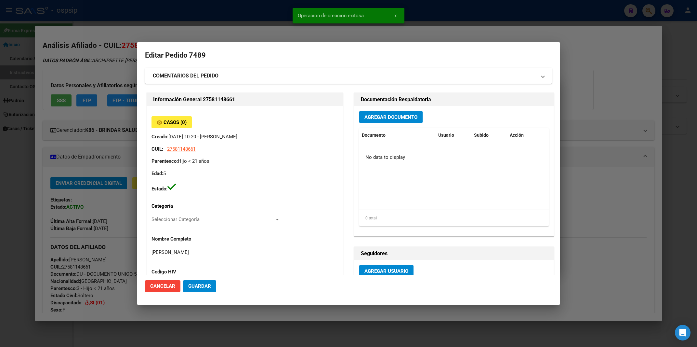
click at [407, 118] on span "Agregar Documento" at bounding box center [391, 117] width 53 height 6
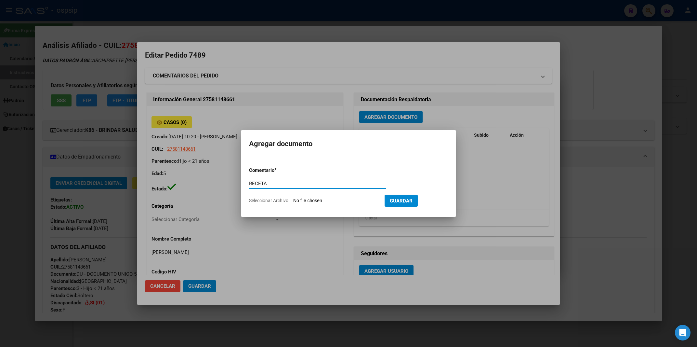
type input "RECETA"
click at [310, 200] on input "Seleccionar Archivo" at bounding box center [336, 201] width 86 height 6
type input "C:\fakepath\RECETA.pdf"
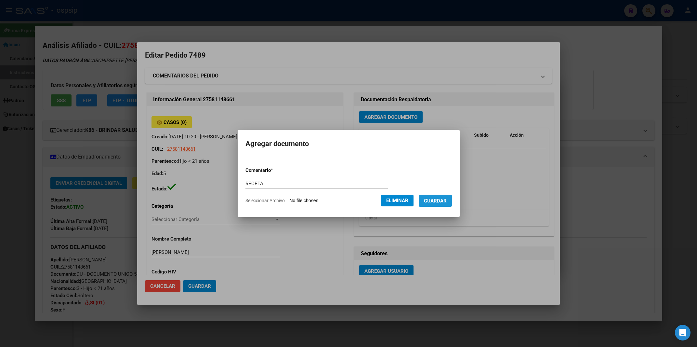
click at [443, 200] on span "Guardar" at bounding box center [435, 201] width 23 height 6
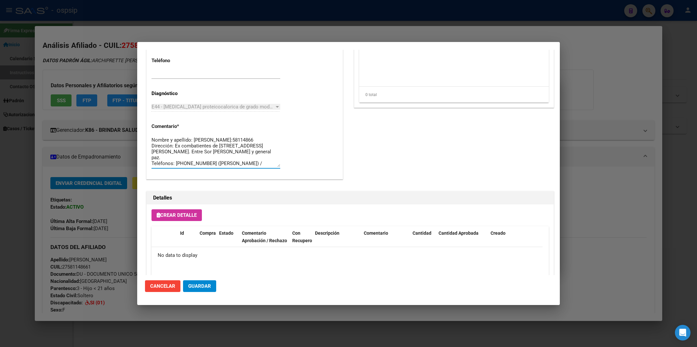
scroll to position [6, 0]
drag, startPoint x: 152, startPoint y: 140, endPoint x: 251, endPoint y: 177, distance: 105.6
click at [251, 167] on textarea "Nombre y apellido: [PERSON_NAME]:58114866 Dirección: Ex combatientes de [STREET…" at bounding box center [216, 151] width 129 height 31
paste textarea "Vazquez Zuri DIAGNOSTCO: ECNE Dni:58114866 Teléfono: 2323-578672 (mama) Teléfon…"
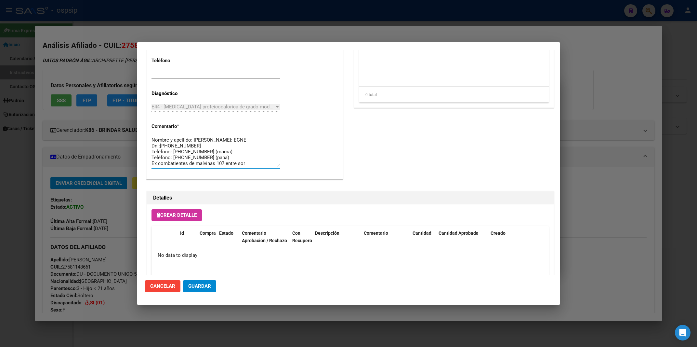
type textarea "Nombre y apellido: [PERSON_NAME]: ECNE Dni:[PHONE_NUMBER] Teléfono: [PHONE_NUMB…"
click at [214, 281] on button "Guardar" at bounding box center [199, 286] width 33 height 12
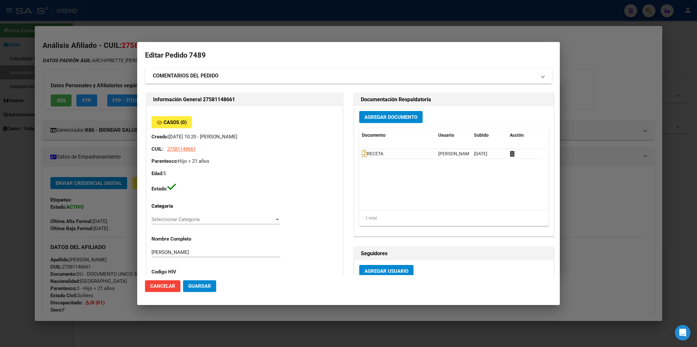
drag, startPoint x: 209, startPoint y: 99, endPoint x: 233, endPoint y: 99, distance: 24.1
click at [233, 99] on h2 "Información General 27581148661" at bounding box center [244, 100] width 183 height 8
copy h2 "58114866"
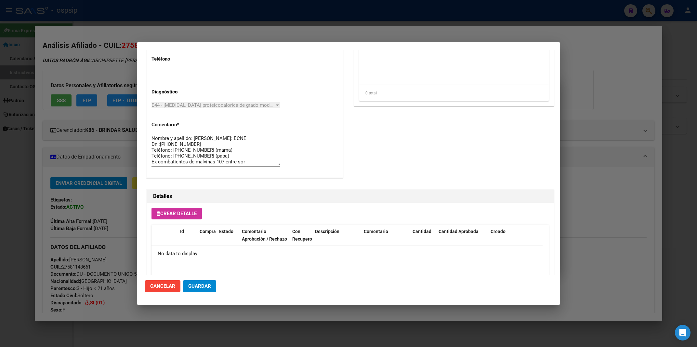
scroll to position [347, 0]
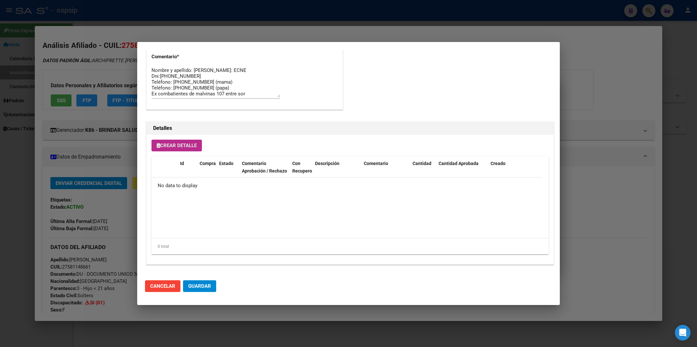
click at [180, 141] on button "Crear Detalle" at bounding box center [177, 146] width 50 height 12
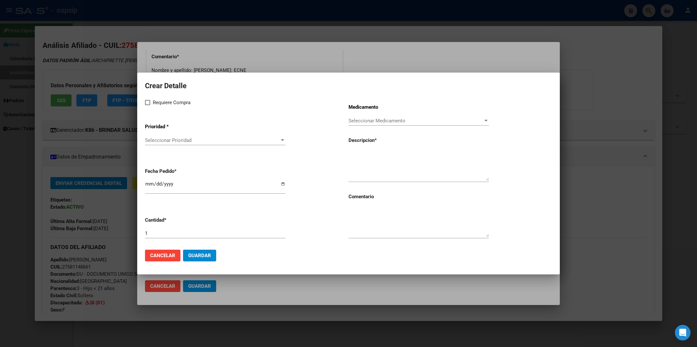
click at [149, 101] on span at bounding box center [147, 102] width 5 height 5
click at [148, 105] on input "Requiere Compra" at bounding box center [147, 105] width 0 height 0
checkbox input "true"
click at [158, 140] on span "Seleccionar Prioridad" at bounding box center [212, 140] width 135 height 6
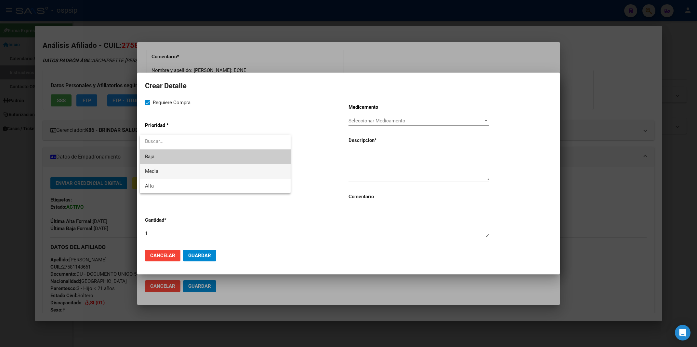
click at [161, 170] on span "Media" at bounding box center [215, 171] width 141 height 15
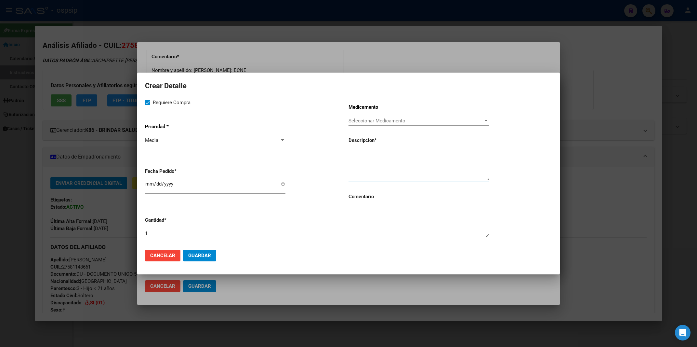
click at [351, 169] on textarea at bounding box center [419, 165] width 141 height 31
paste textarea "Módulo pediátrico hasta 2000 kcal. + 30 guías"
click at [350, 155] on textarea "Módulo pediátrico hasta 2000 kcal. + 30 guías" at bounding box center [419, 165] width 141 height 31
type textarea "Módulo pediátrico hasta 2000 kcal. + 30 guías"
click at [401, 231] on textarea at bounding box center [419, 221] width 141 height 31
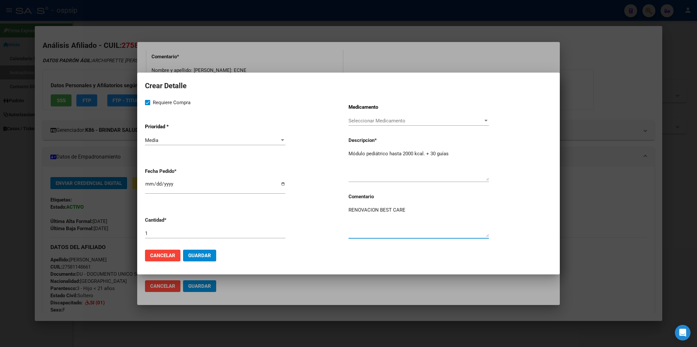
click at [359, 209] on textarea "RENOVACION BEST CARE" at bounding box center [419, 221] width 141 height 31
type textarea "RENOVACIÓN BEST CARE"
click at [149, 187] on input "2025-10-15" at bounding box center [215, 186] width 141 height 10
type input "2025-10-08"
click at [209, 256] on span "Guardar" at bounding box center [199, 255] width 23 height 6
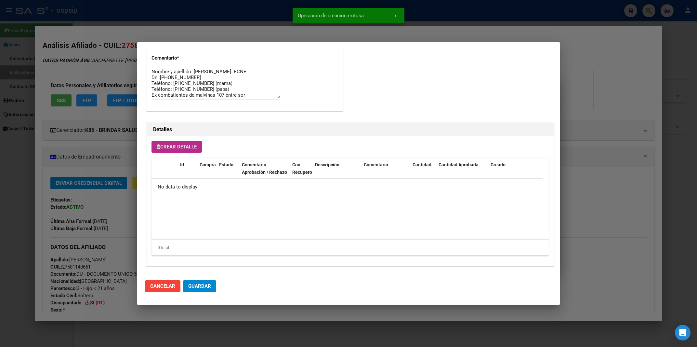
scroll to position [359, 0]
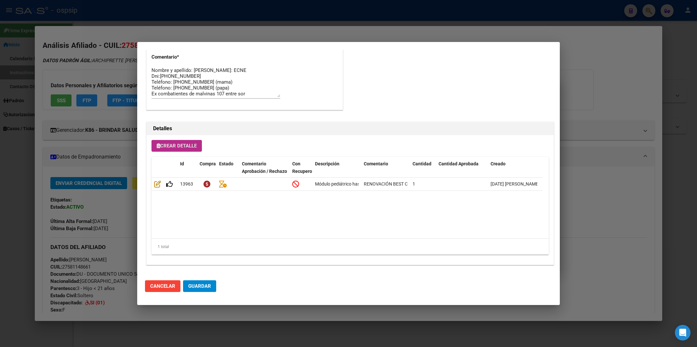
click at [171, 143] on span "Crear Detalle" at bounding box center [177, 146] width 40 height 6
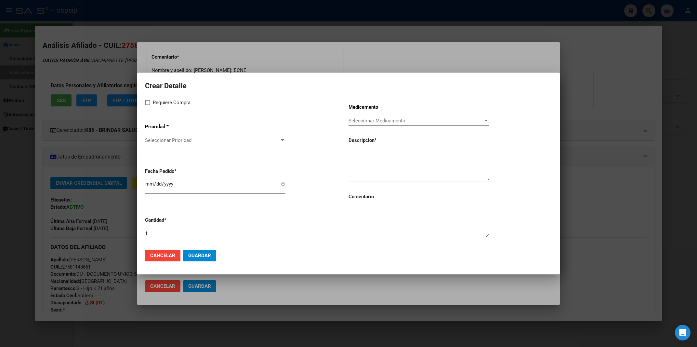
click at [364, 161] on textarea at bounding box center [419, 165] width 141 height 31
paste textarea "CONTENEDOR 500 ML"
click at [349, 153] on textarea "CONTENEDOR 500 ML" at bounding box center [419, 165] width 141 height 31
type textarea "CONTENEDOR 500 ML"
click at [148, 103] on span at bounding box center [147, 102] width 5 height 5
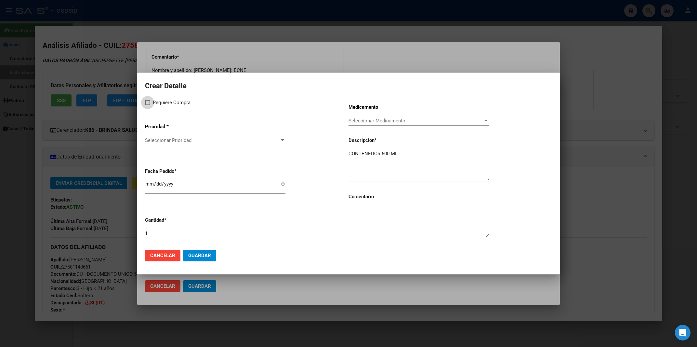
click at [148, 105] on input "Requiere Compra" at bounding box center [147, 105] width 0 height 0
checkbox input "true"
click at [171, 142] on span "Seleccionar Prioridad" at bounding box center [212, 140] width 135 height 6
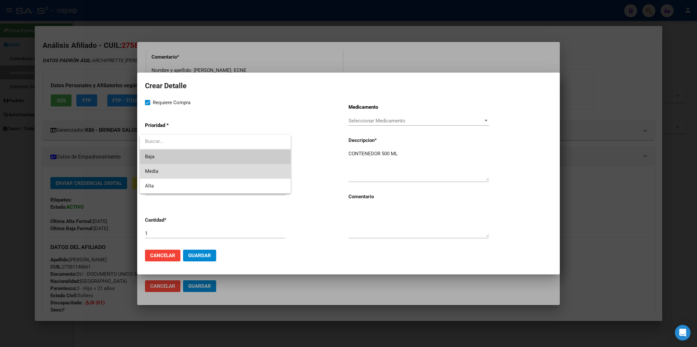
click at [168, 169] on span "Media" at bounding box center [215, 171] width 141 height 15
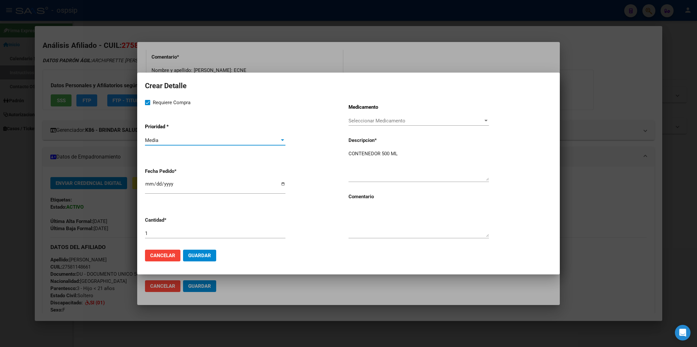
click at [147, 190] on input "2025-10-15" at bounding box center [215, 186] width 141 height 10
type input "2025-10-08"
click at [154, 232] on input "1" at bounding box center [215, 233] width 141 height 6
type input "2"
click at [387, 222] on textarea at bounding box center [419, 221] width 141 height 31
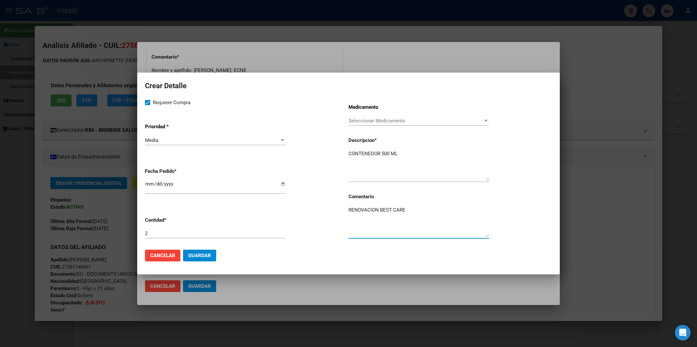
click at [370, 209] on textarea "RENOVACION BEST CARE" at bounding box center [419, 221] width 141 height 31
type textarea "RENOVACIÓN BEST CARE"
click at [202, 253] on span "Guardar" at bounding box center [199, 255] width 23 height 6
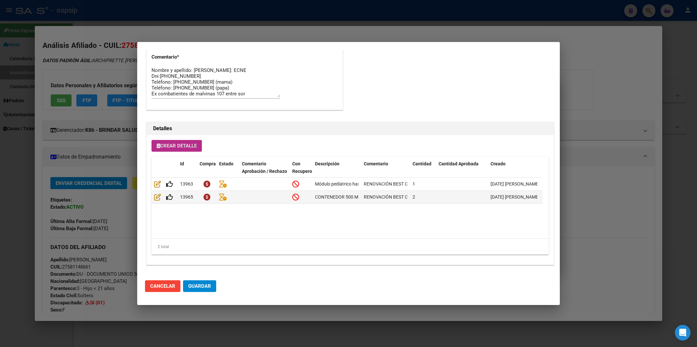
click at [185, 149] on button "Crear Detalle" at bounding box center [177, 146] width 50 height 12
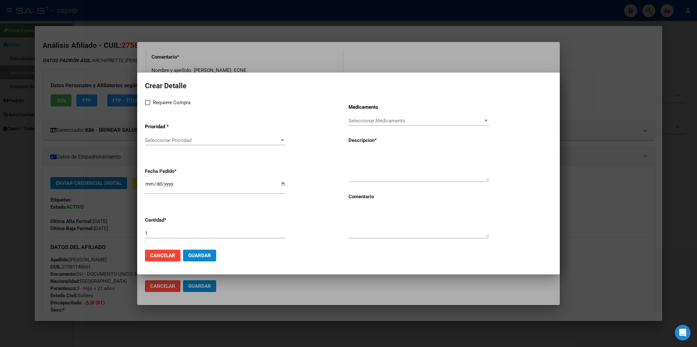
click at [382, 155] on textarea at bounding box center [419, 165] width 141 height 31
paste textarea "Nutrini Egy MF (nutrini energy multifibra)"
click at [350, 154] on textarea "Nutrini Egy MF (nutrini energy multifibra)" at bounding box center [419, 165] width 141 height 31
type textarea "Nutrini Egy MF (nutrini energy multifibra)"
click at [148, 106] on label "Requiere Compra" at bounding box center [168, 103] width 46 height 8
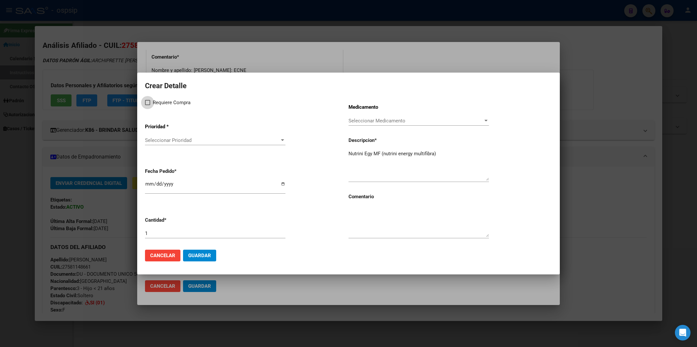
click at [148, 105] on input "Requiere Compra" at bounding box center [147, 105] width 0 height 0
checkbox input "true"
click at [171, 143] on span "Seleccionar Prioridad" at bounding box center [212, 140] width 135 height 6
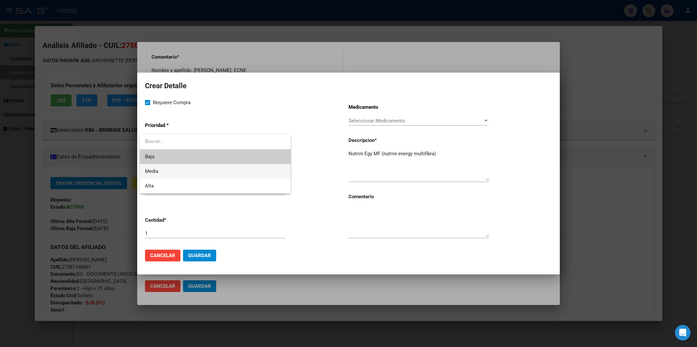
click at [168, 169] on span "Media" at bounding box center [215, 171] width 141 height 15
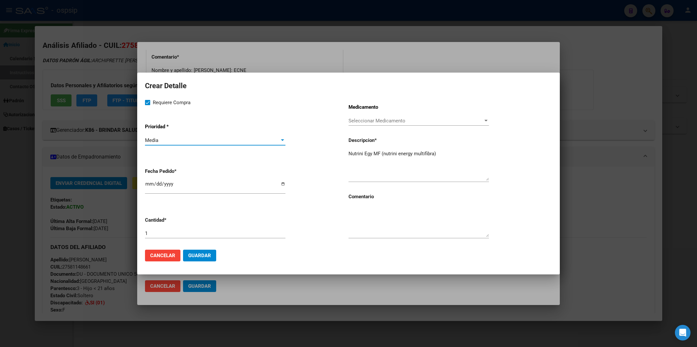
click at [144, 188] on mat-dialog-content "Crear Detalle Requiere Compra Prioridad * Media Seleccionar Prioridad Fecha Ped…" at bounding box center [348, 162] width 423 height 164
click at [149, 189] on input "2025-10-15" at bounding box center [215, 186] width 141 height 10
type input "2025-10-08"
click at [150, 234] on input "1" at bounding box center [215, 233] width 141 height 6
type input "40"
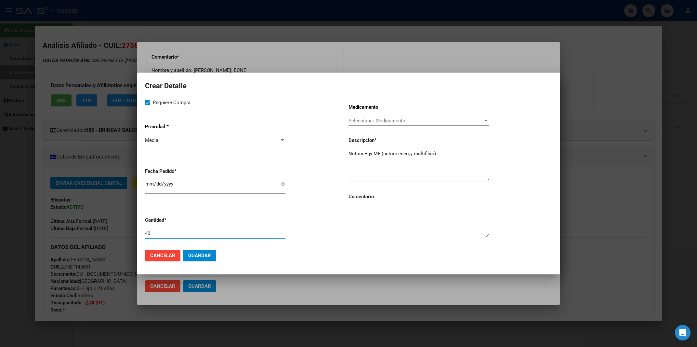
click at [405, 215] on textarea at bounding box center [419, 221] width 141 height 31
type textarea "RENOVACIÓN BEST CARE"
click at [201, 254] on span "Guardar" at bounding box center [199, 255] width 23 height 6
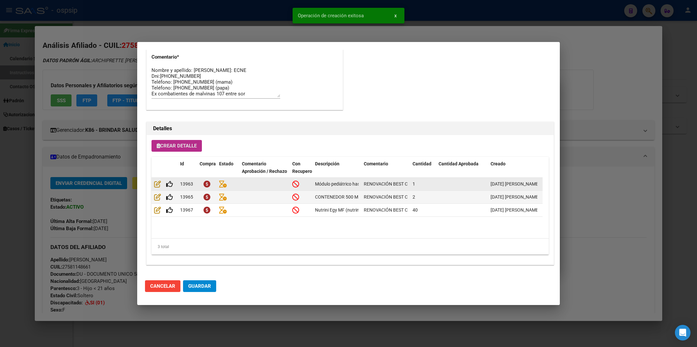
scroll to position [10, 0]
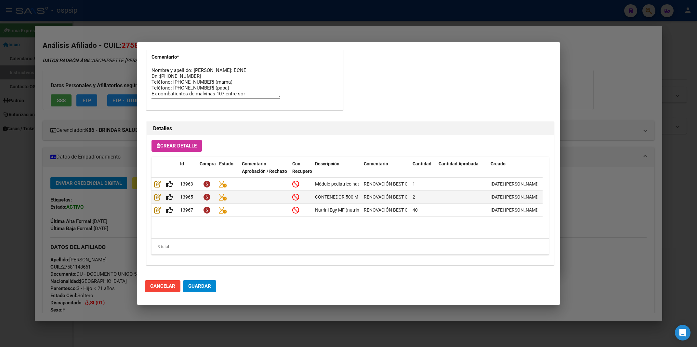
click at [200, 278] on mat-dialog-actions "Cancelar Guardar" at bounding box center [348, 286] width 407 height 22
click at [200, 286] on span "Guardar" at bounding box center [199, 286] width 23 height 6
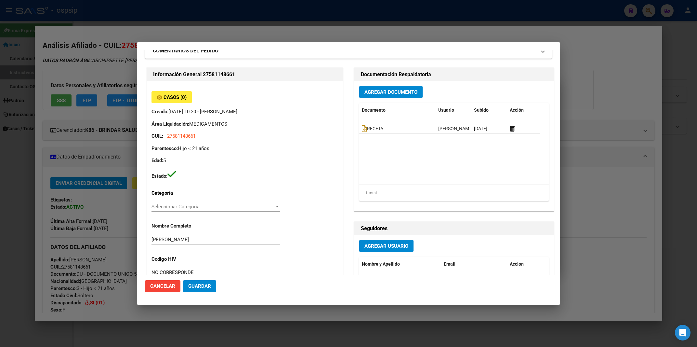
scroll to position [35, 0]
